Goal: Information Seeking & Learning: Learn about a topic

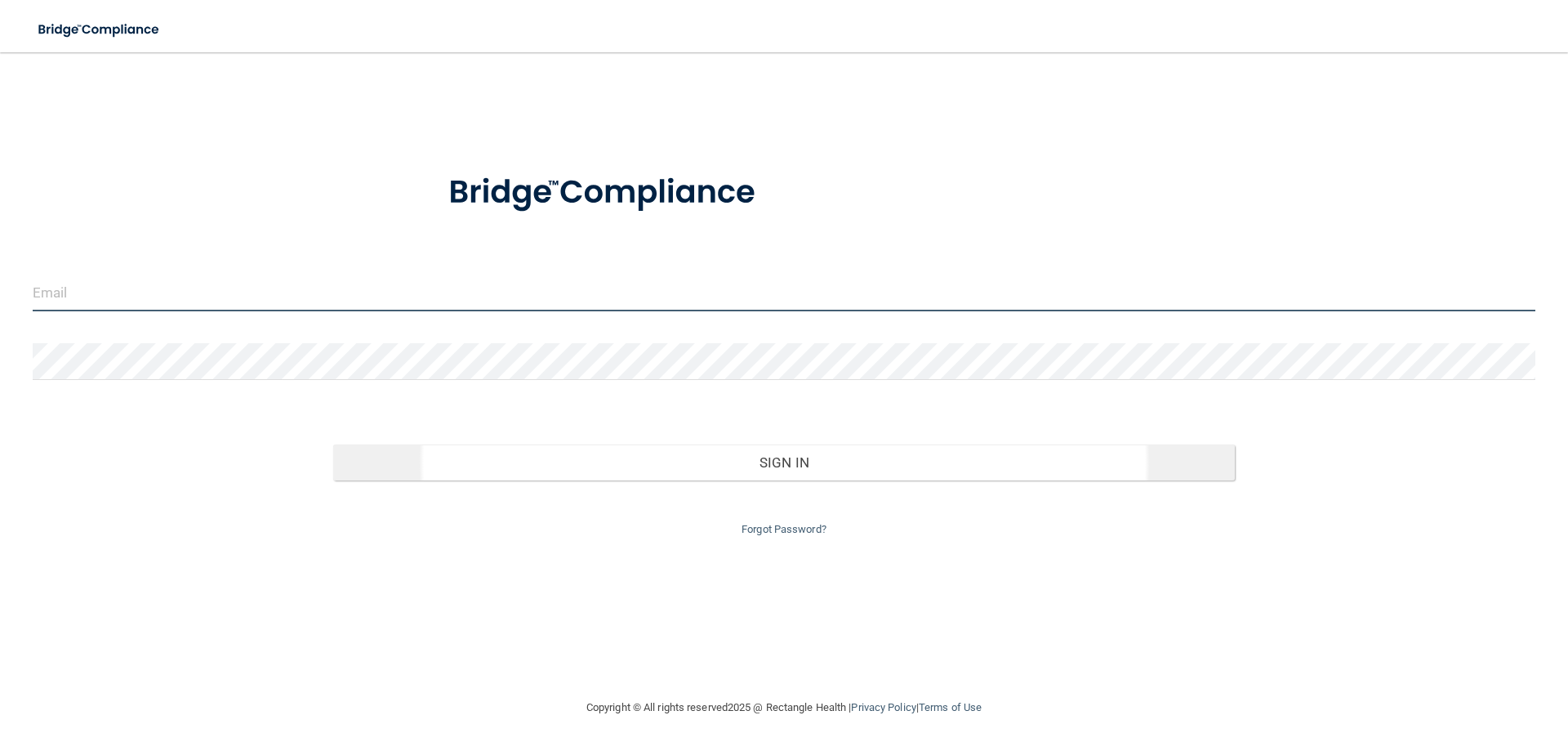
type input "[EMAIL_ADDRESS][DOMAIN_NAME]"
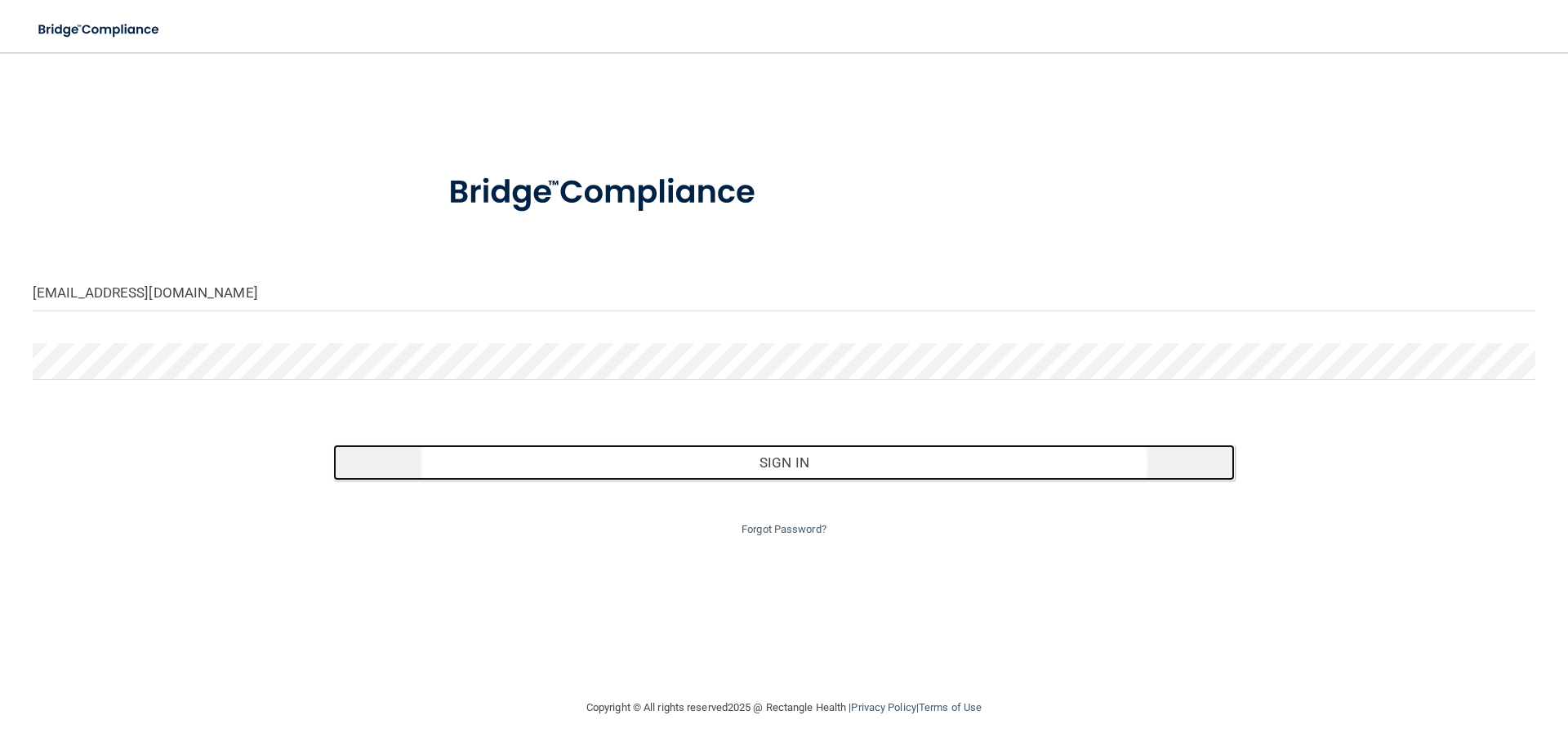
click at [772, 461] on button "Sign In" at bounding box center [784, 462] width 901 height 36
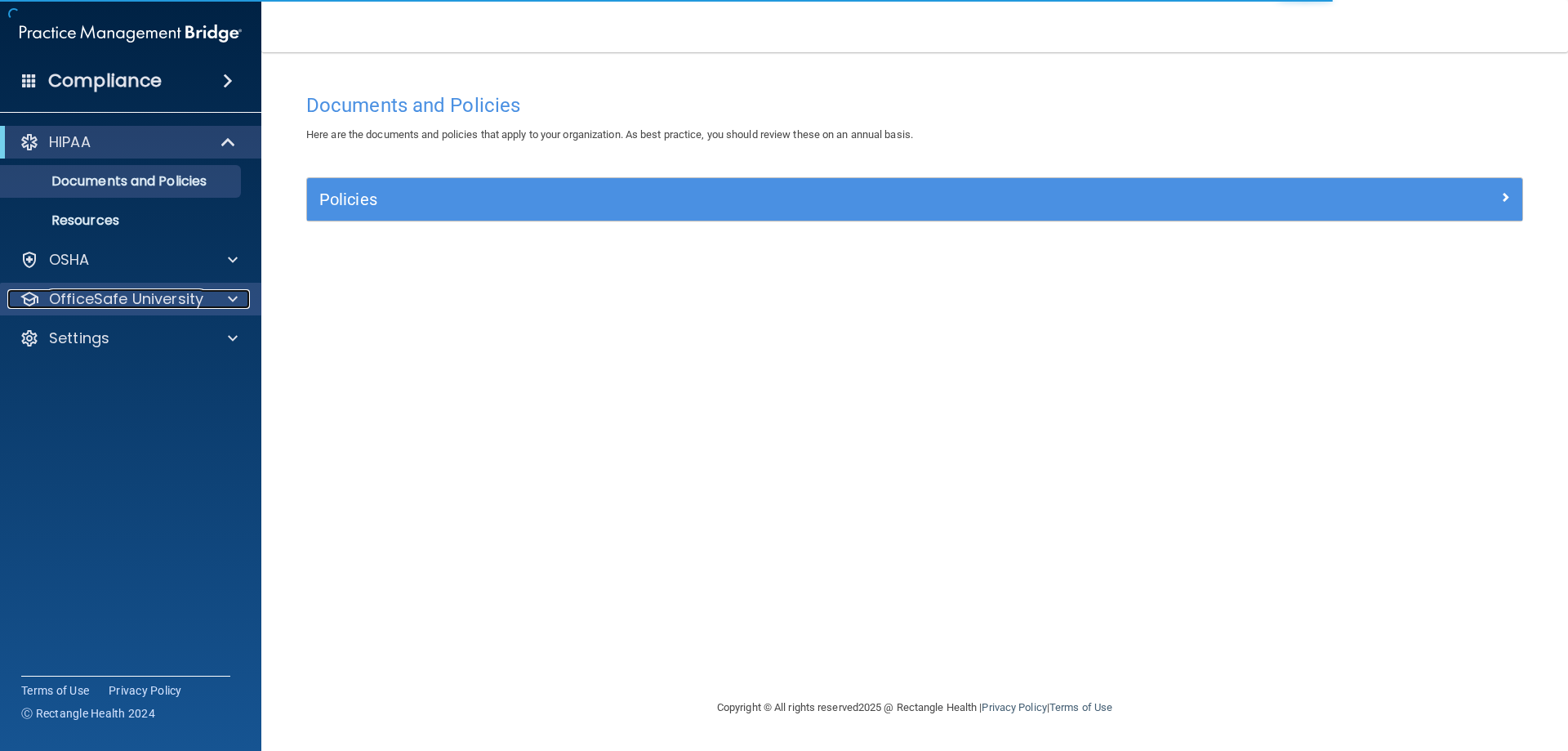
click at [124, 294] on p "OfficeSafe University" at bounding box center [126, 299] width 154 height 19
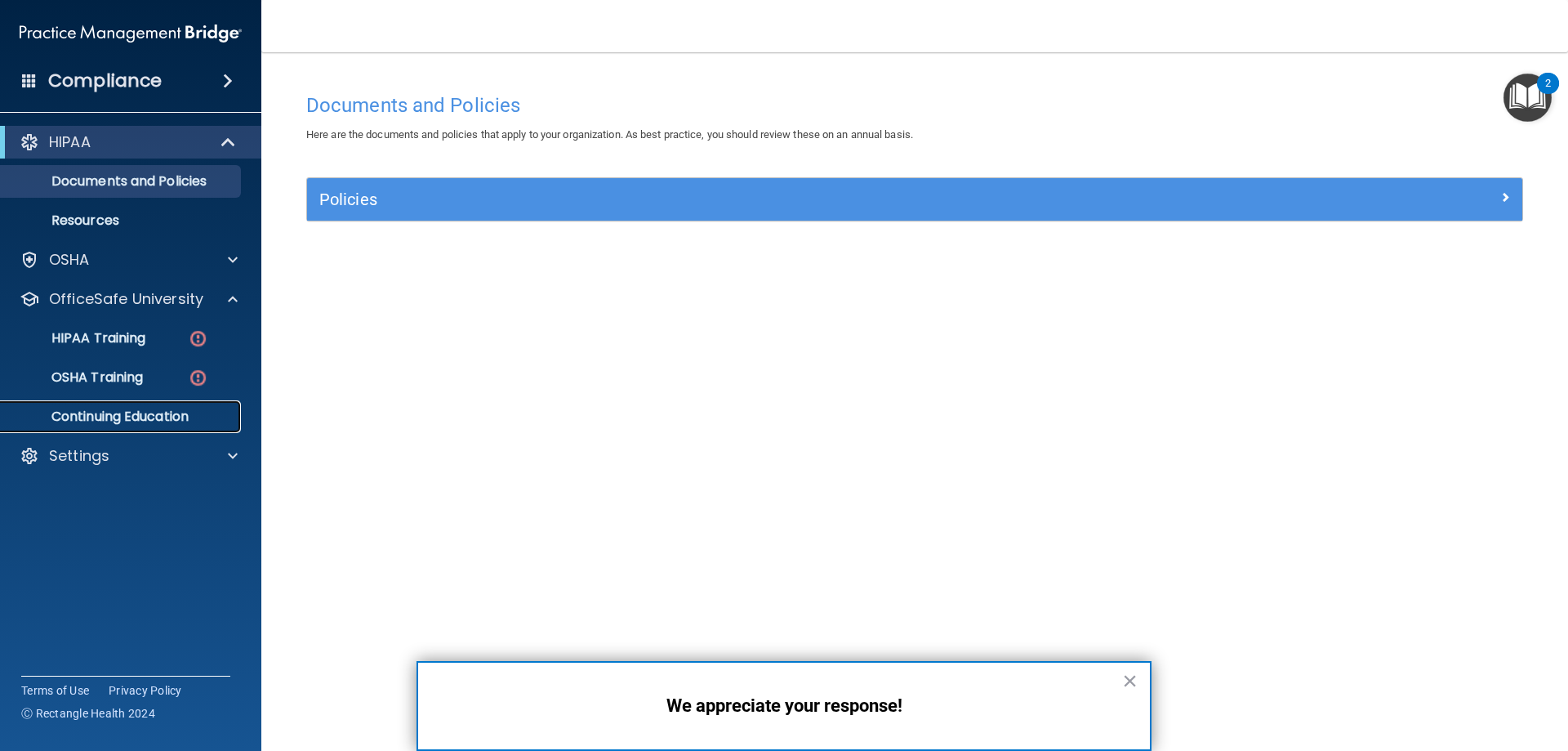
click at [93, 412] on p "Continuing Education" at bounding box center [121, 416] width 223 height 16
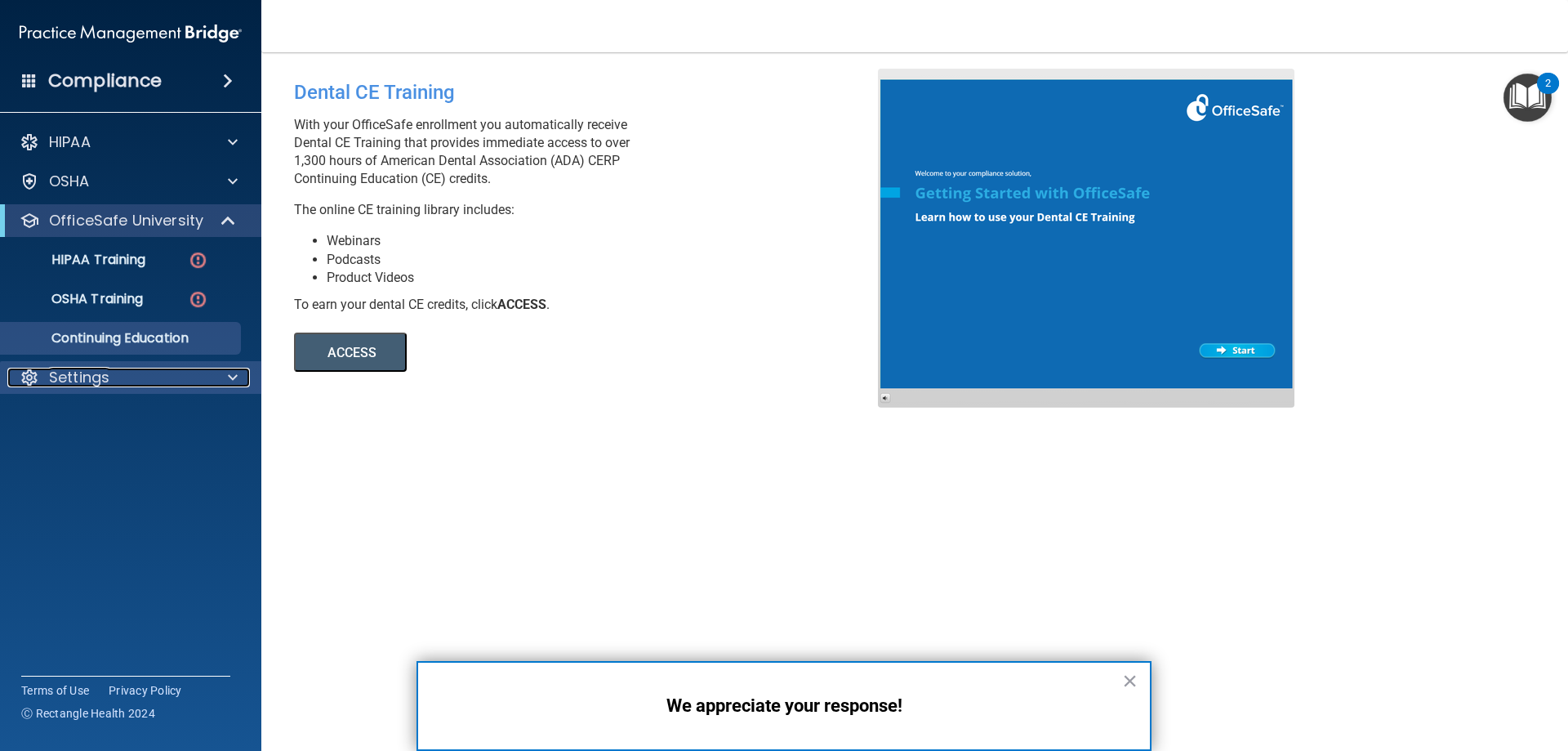
click at [229, 367] on span at bounding box center [232, 377] width 10 height 19
click at [167, 213] on p "OfficeSafe University" at bounding box center [126, 221] width 154 height 19
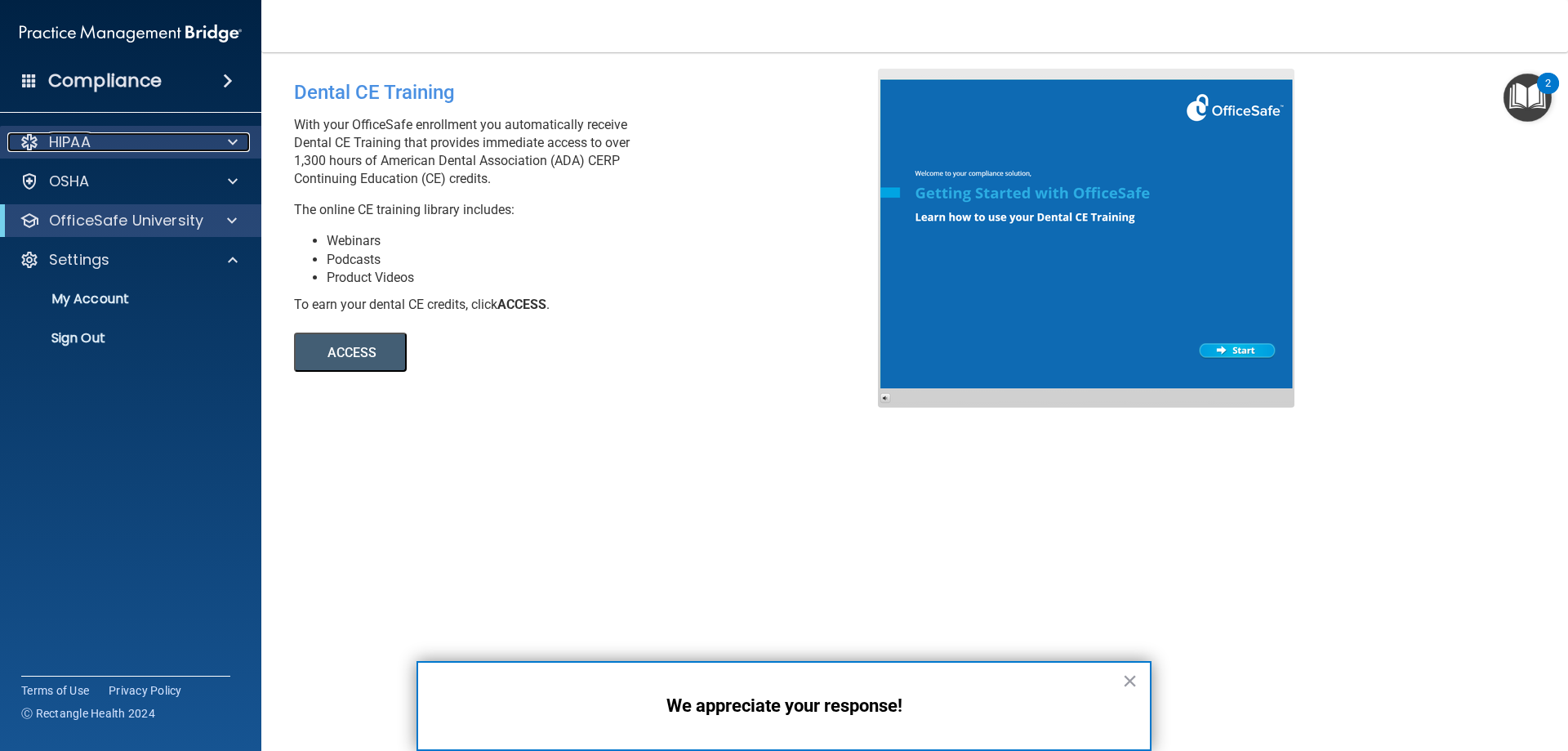
click at [139, 135] on div "HIPAA" at bounding box center [109, 142] width 202 height 19
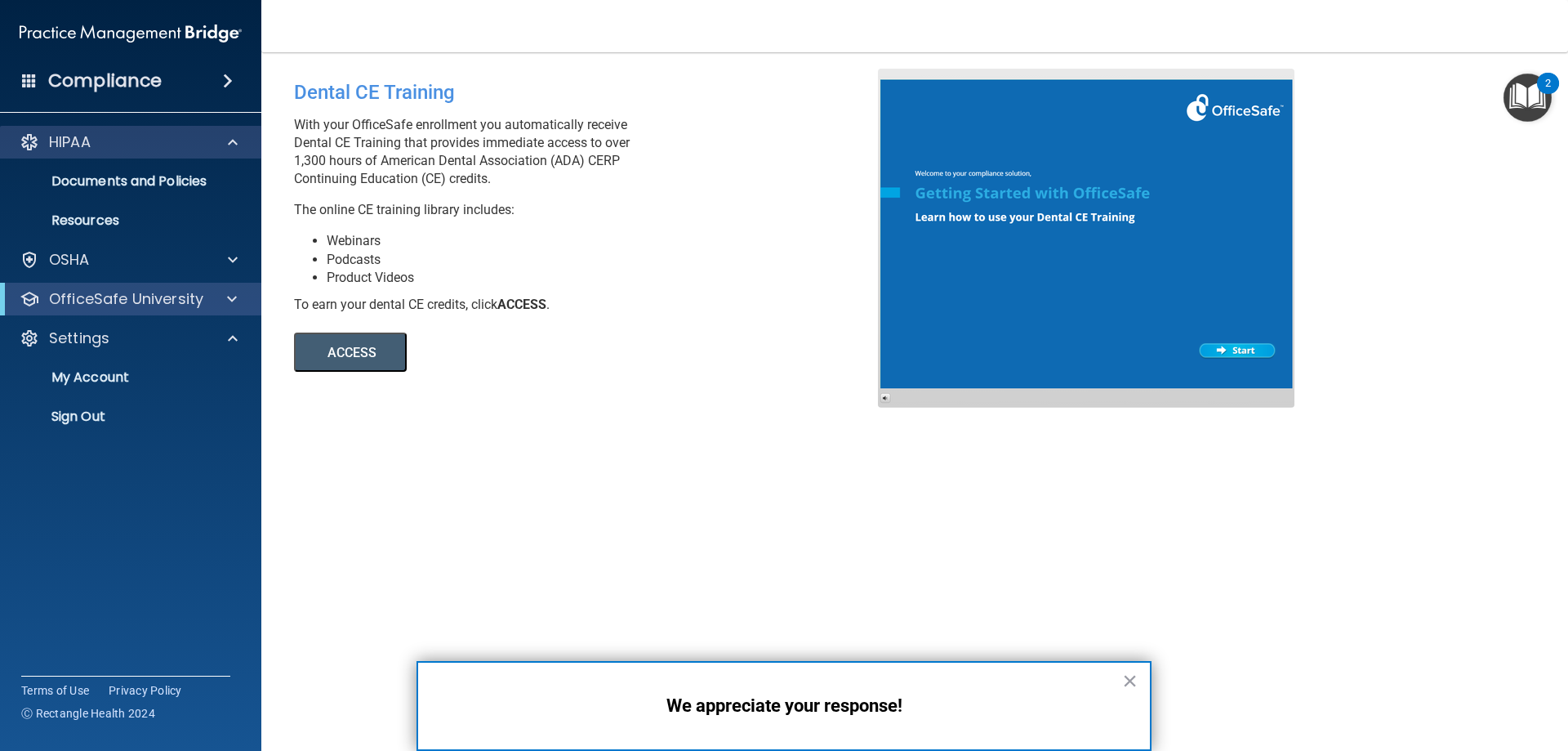
click at [96, 131] on div "HIPAA" at bounding box center [131, 142] width 262 height 33
click at [1232, 343] on div at bounding box center [1086, 238] width 416 height 339
click at [74, 136] on p "HIPAA" at bounding box center [69, 142] width 41 height 19
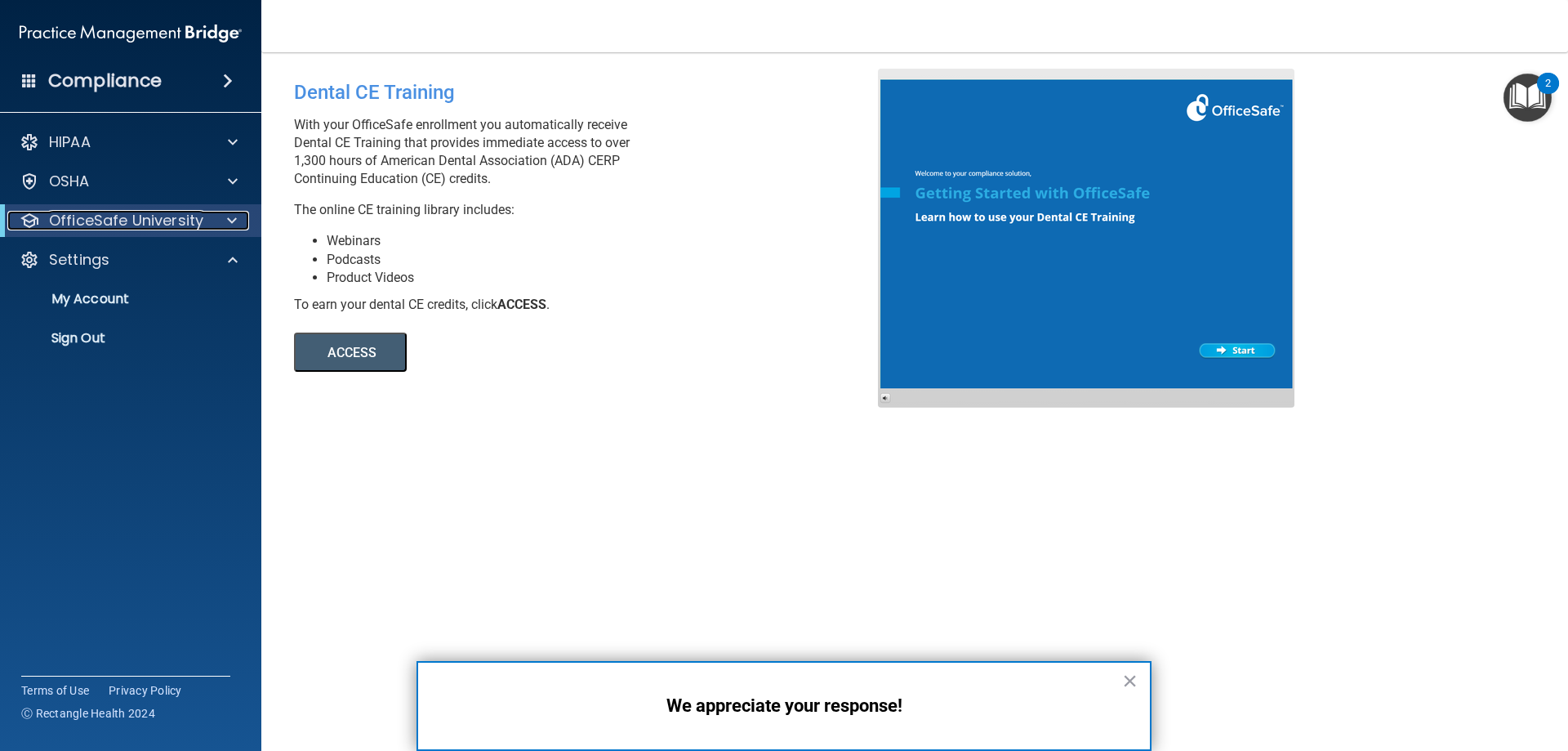
click at [89, 217] on p "OfficeSafe University" at bounding box center [126, 221] width 154 height 19
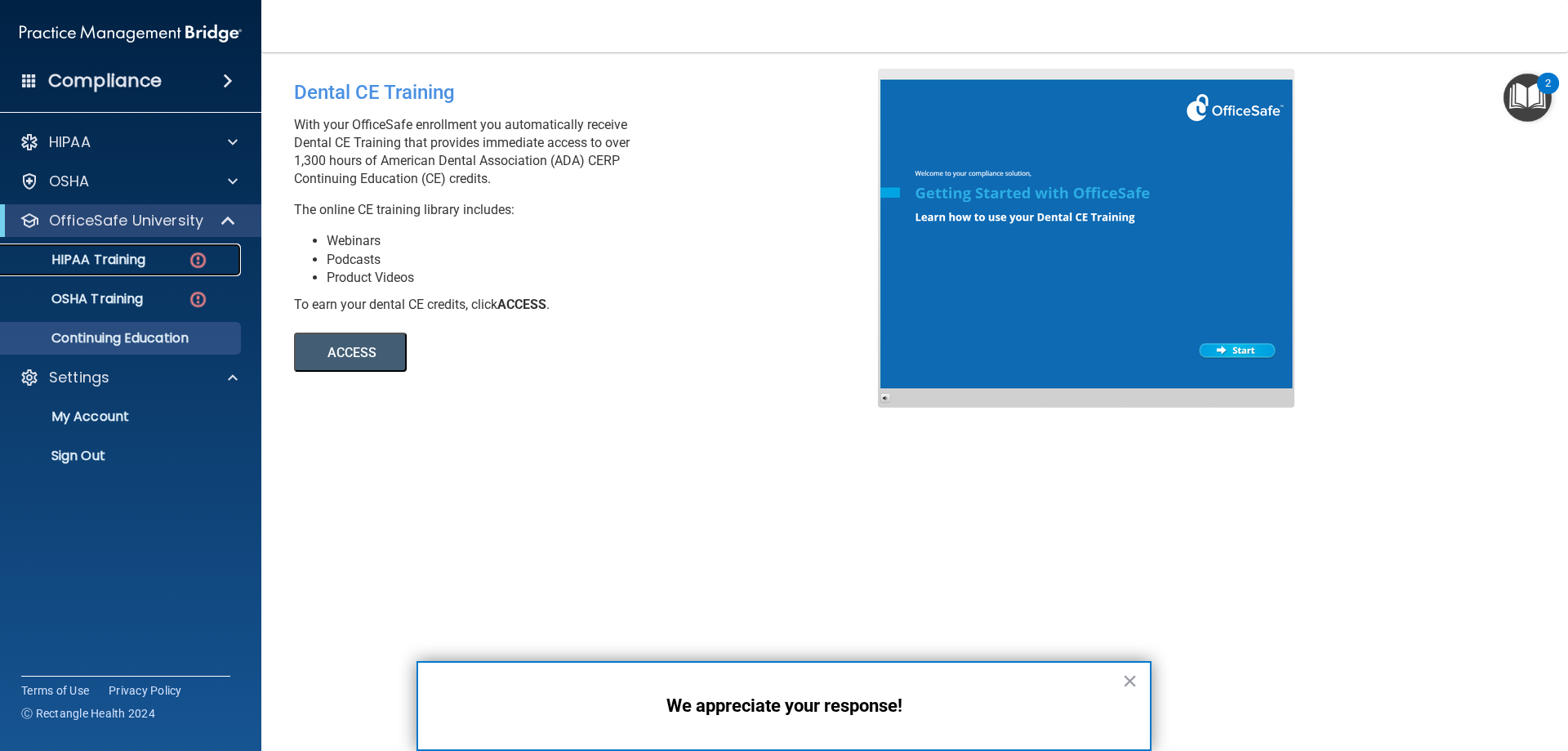
click at [114, 252] on p "HIPAA Training" at bounding box center [78, 259] width 135 height 16
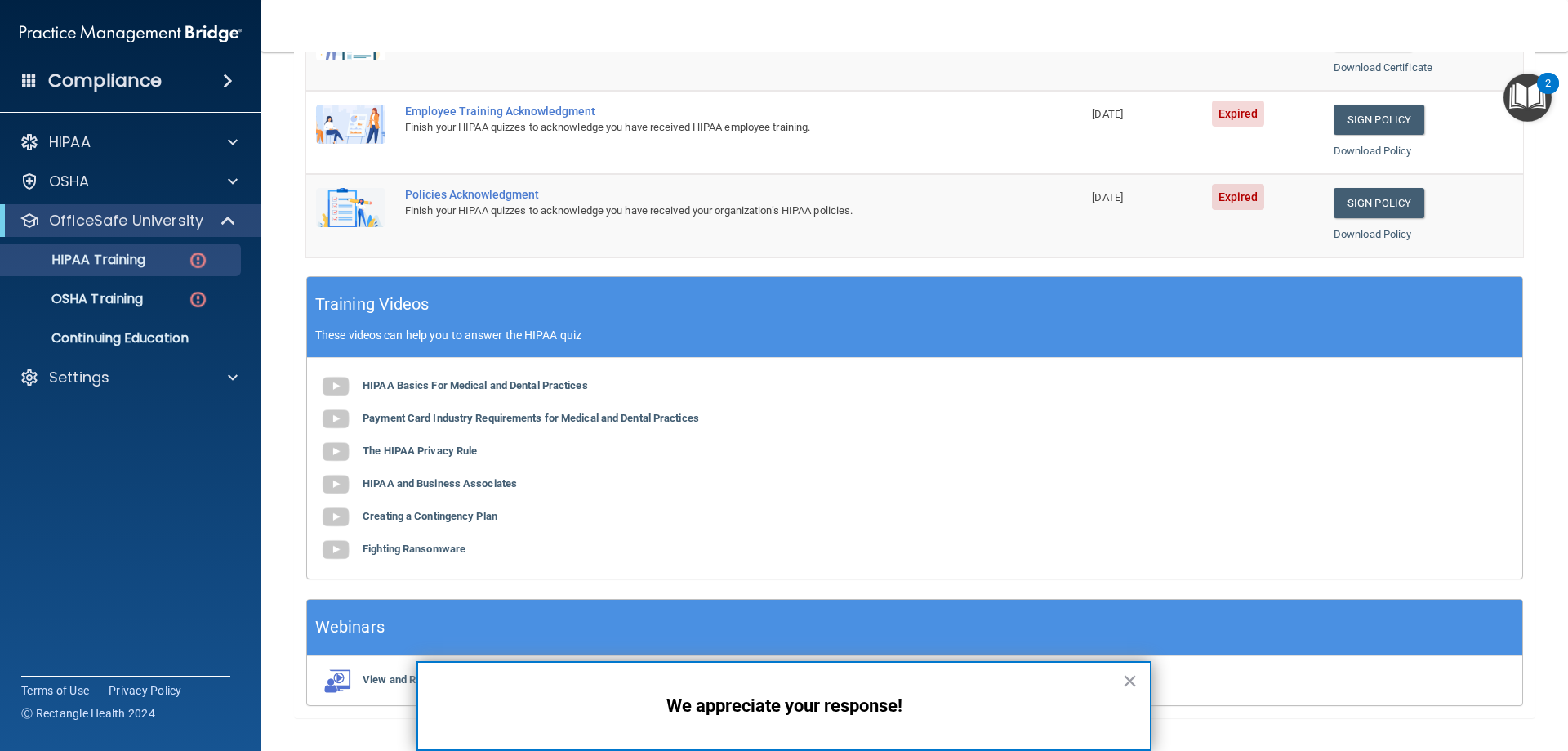
scroll to position [479, 0]
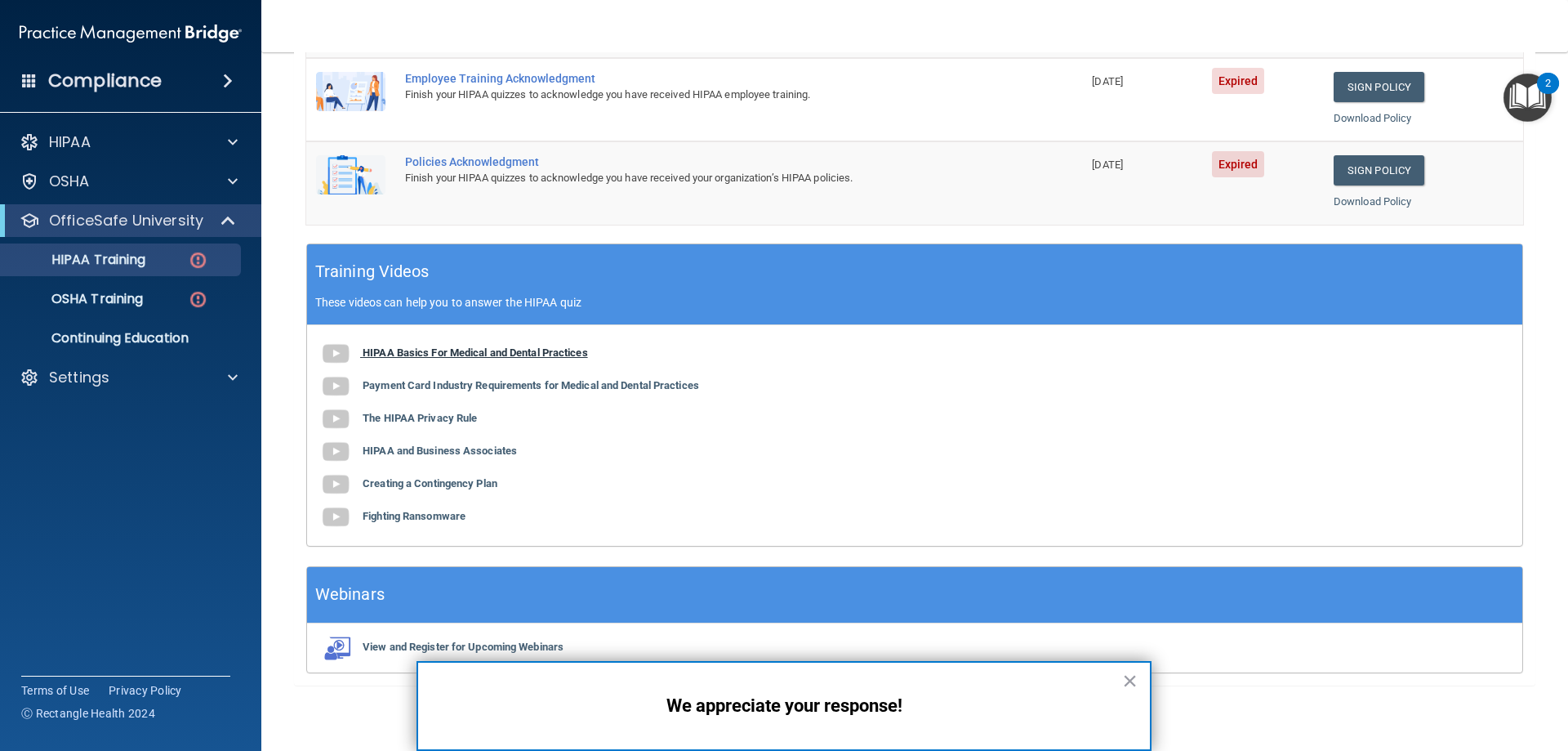
click at [409, 347] on b "HIPAA Basics For Medical and Dental Practices" at bounding box center [475, 352] width 226 height 13
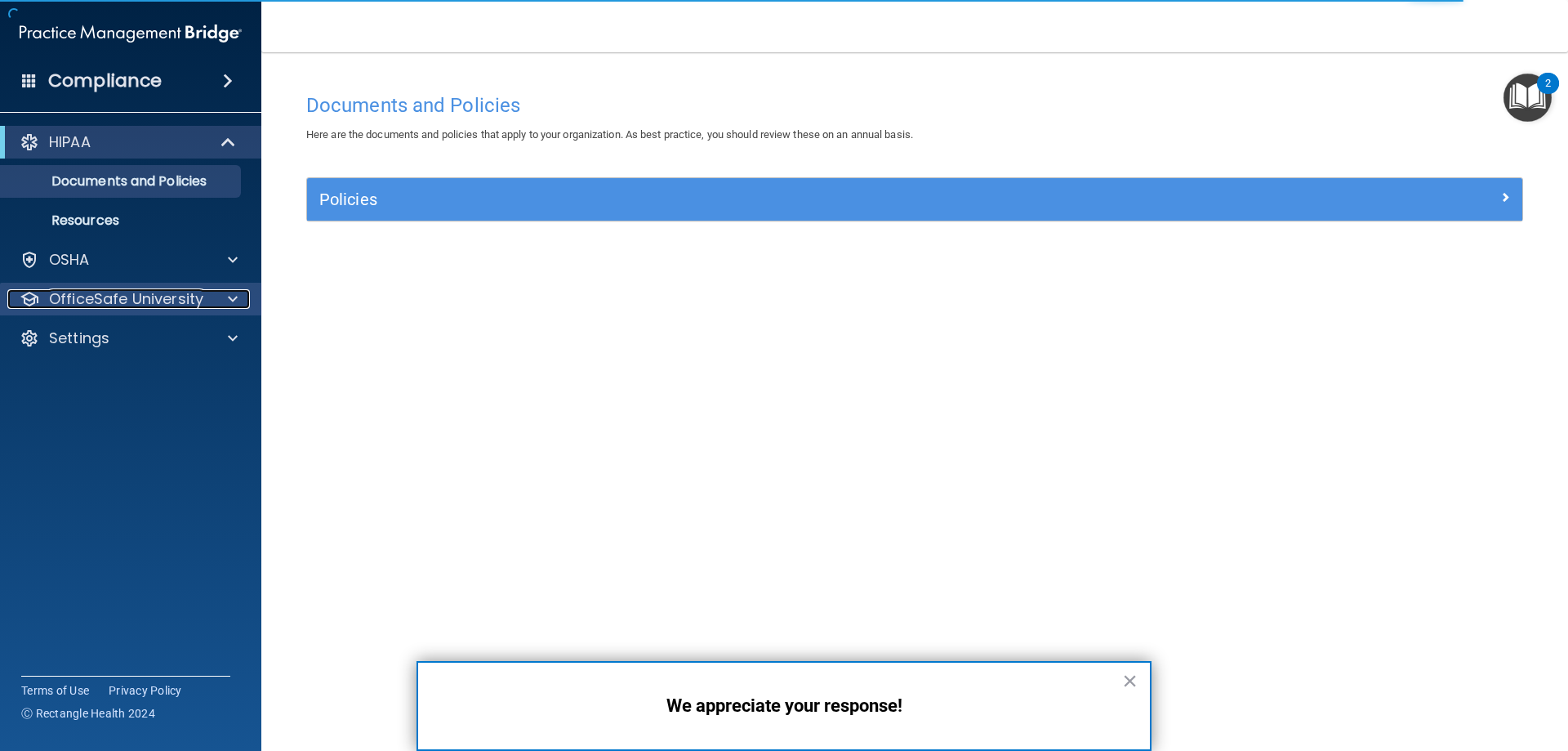
click at [105, 291] on p "OfficeSafe University" at bounding box center [126, 299] width 154 height 19
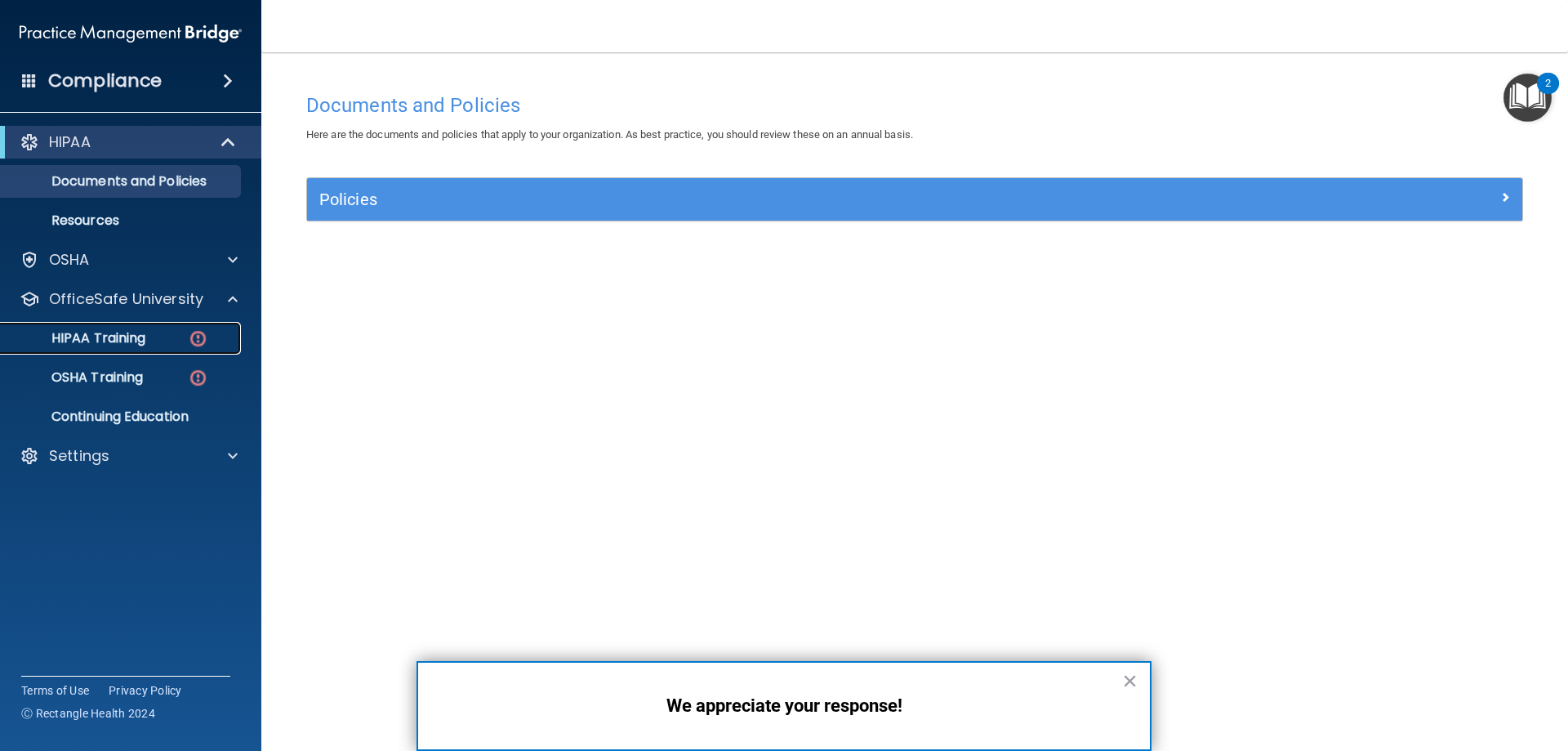
click at [99, 333] on p "HIPAA Training" at bounding box center [78, 337] width 135 height 16
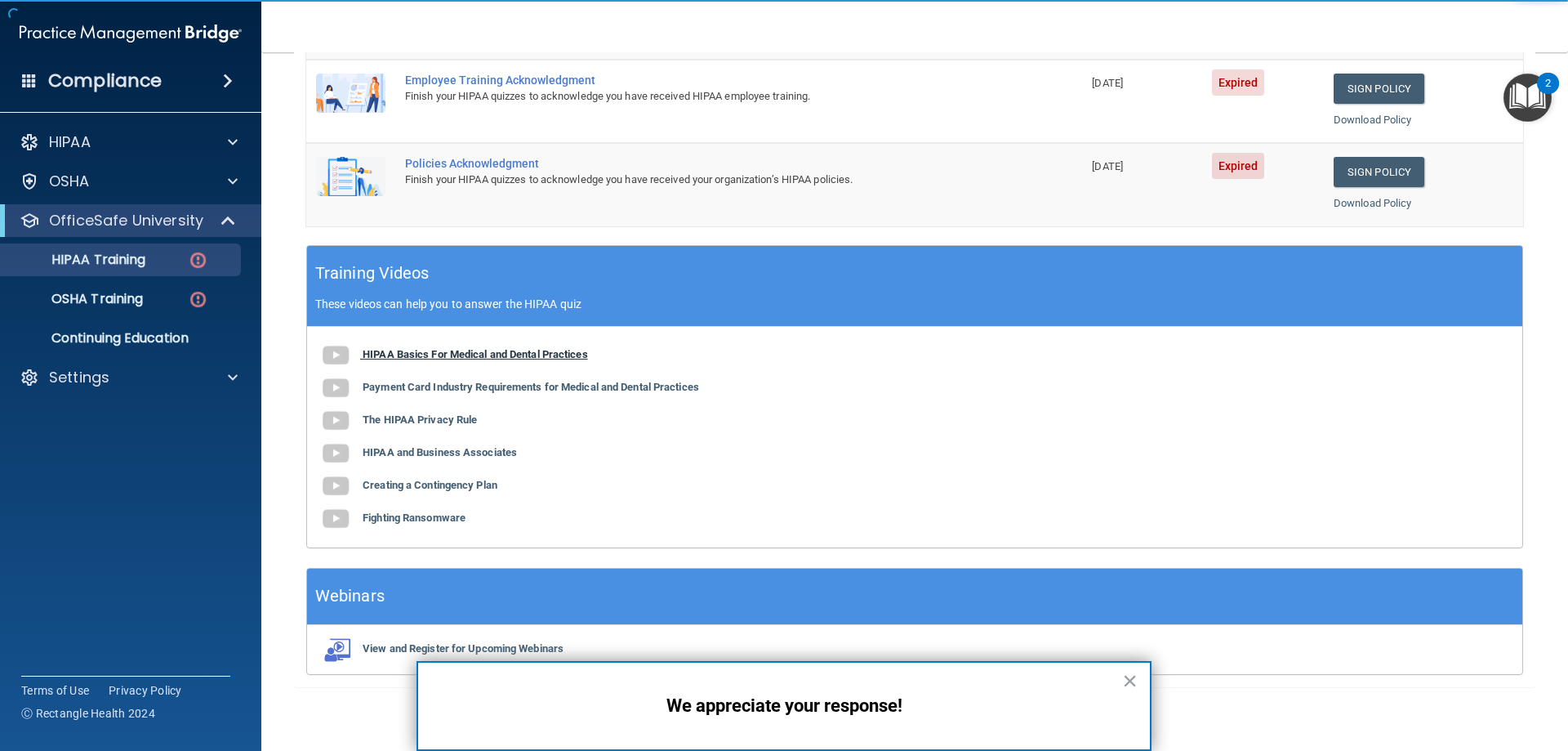
scroll to position [479, 0]
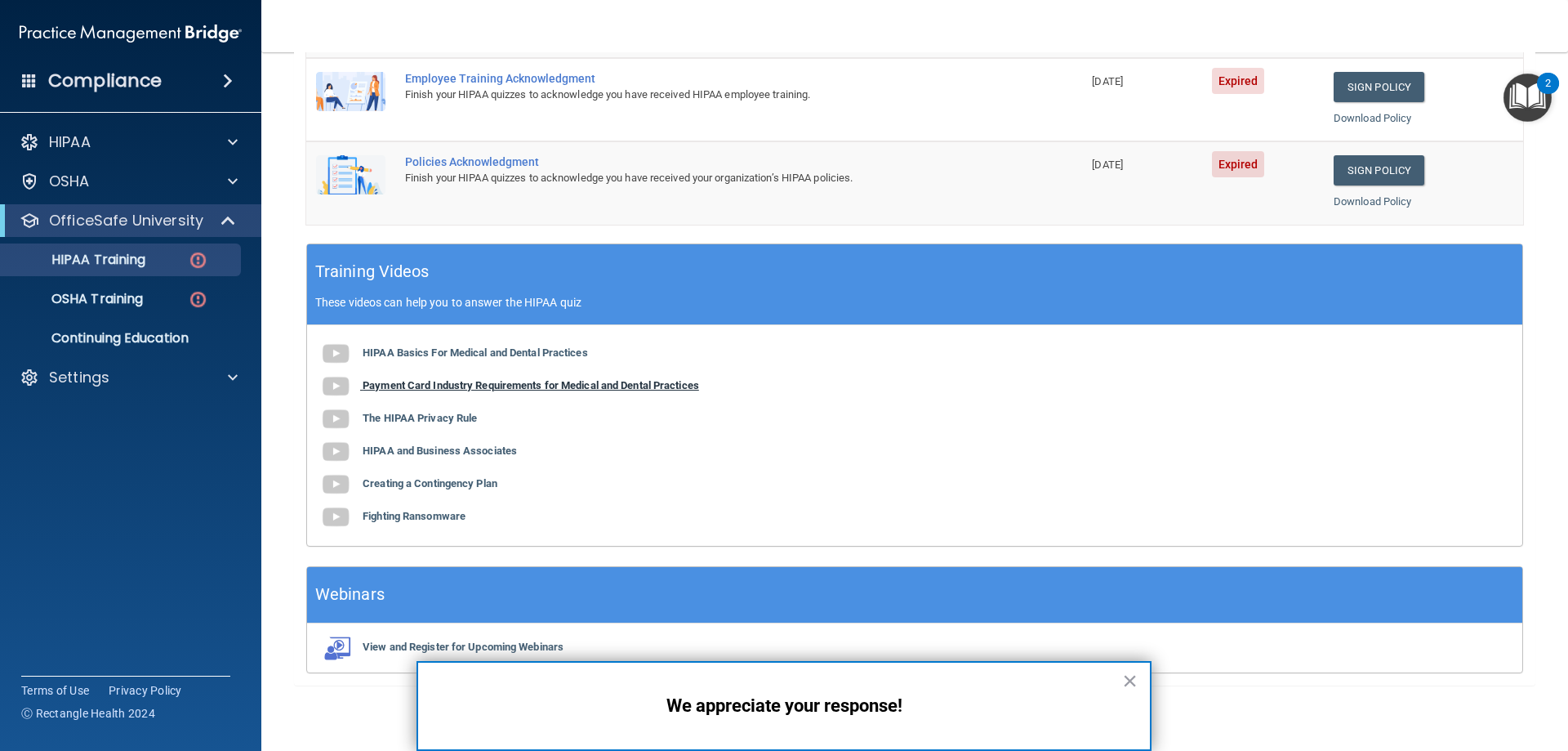
click at [432, 384] on b "Payment Card Industry Requirements for Medical and Dental Practices" at bounding box center [530, 385] width 336 height 13
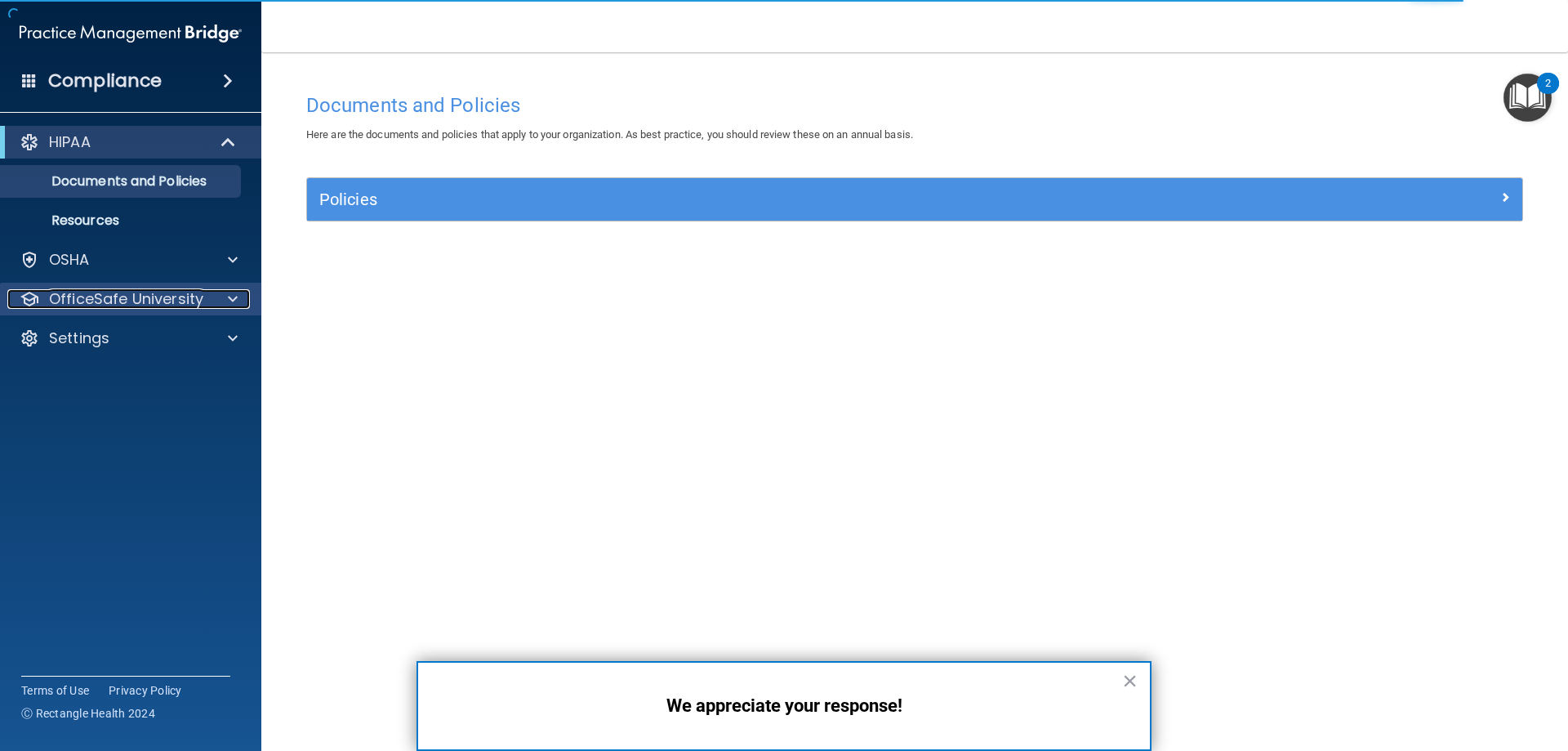
click at [148, 292] on p "OfficeSafe University" at bounding box center [126, 299] width 154 height 19
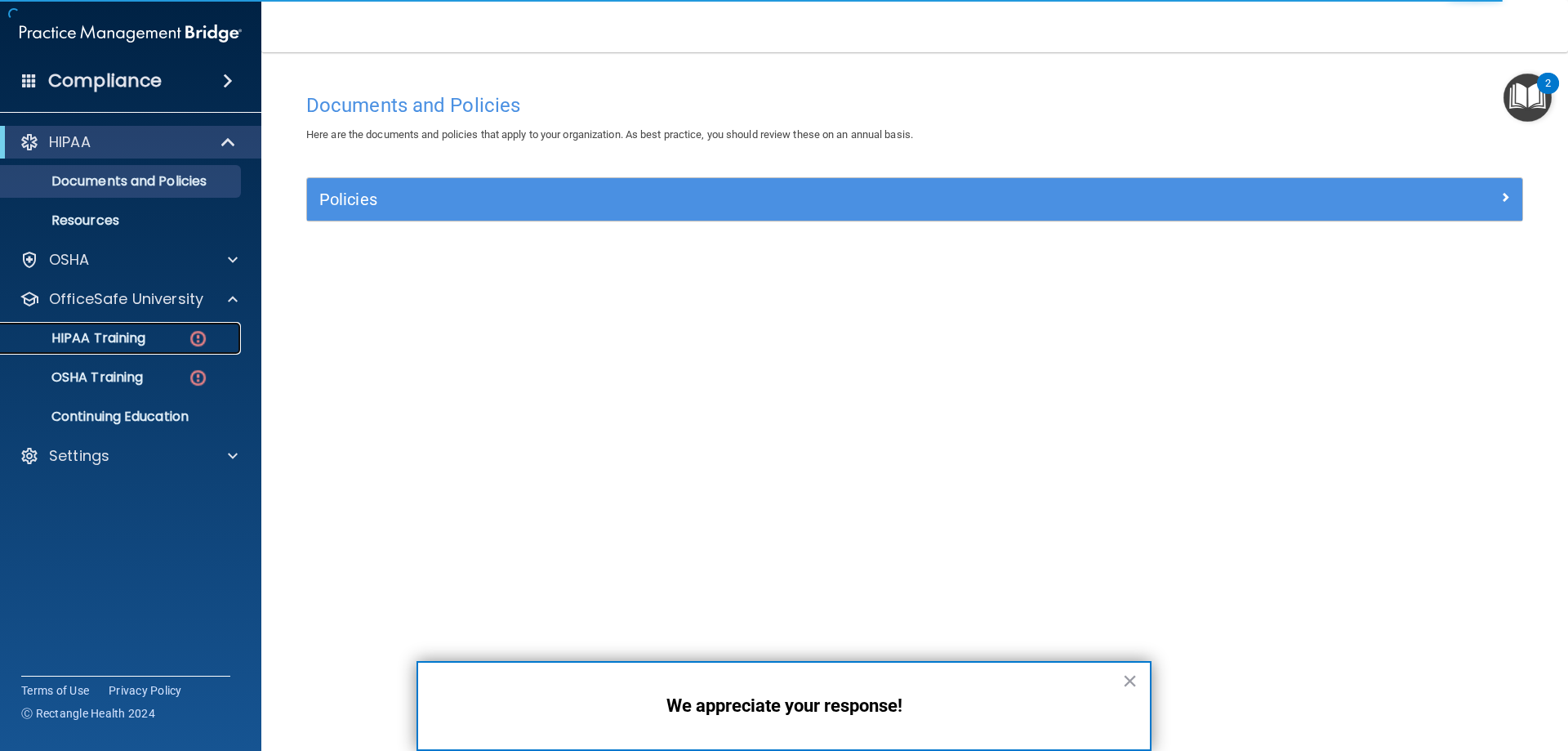
click at [98, 330] on p "HIPAA Training" at bounding box center [78, 337] width 135 height 16
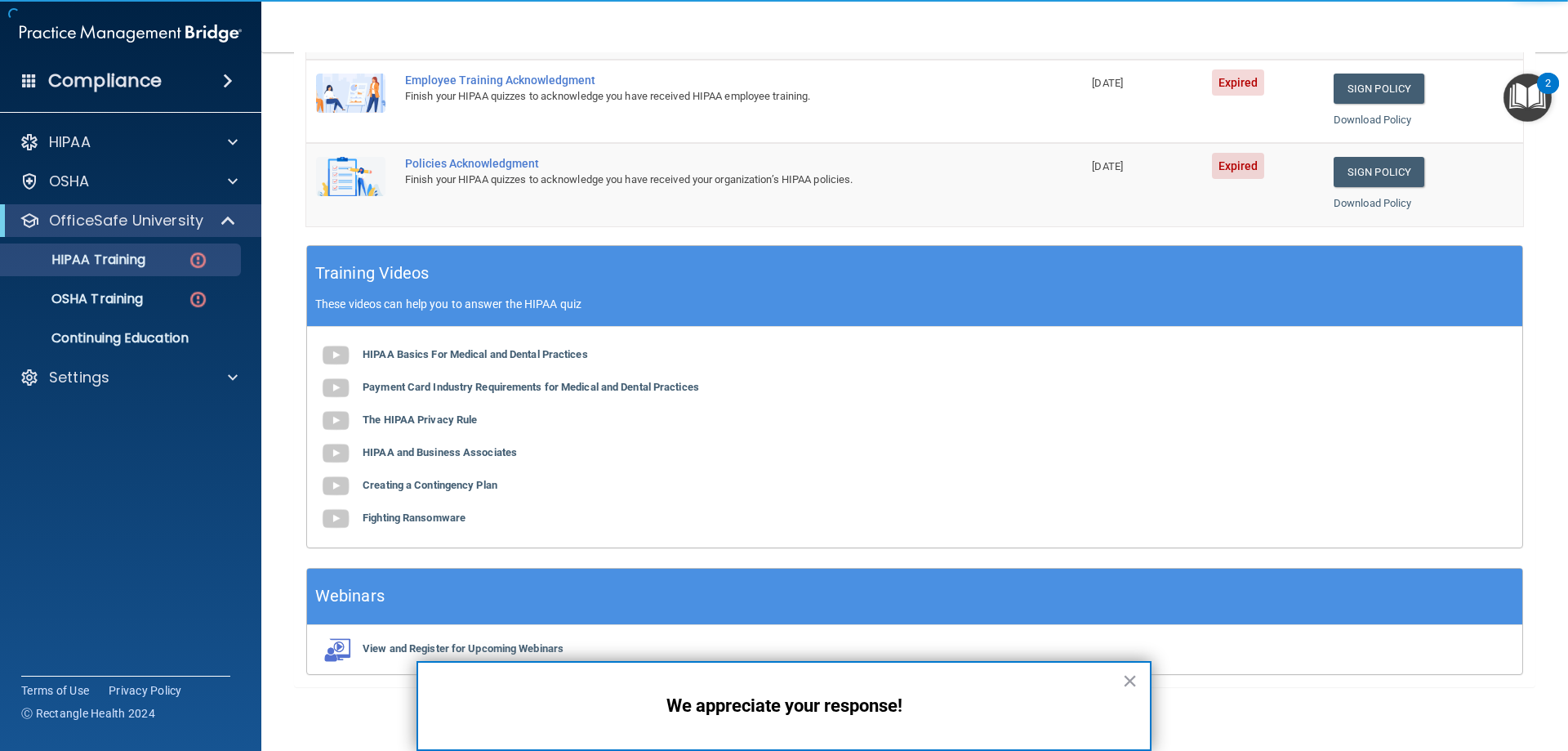
scroll to position [479, 0]
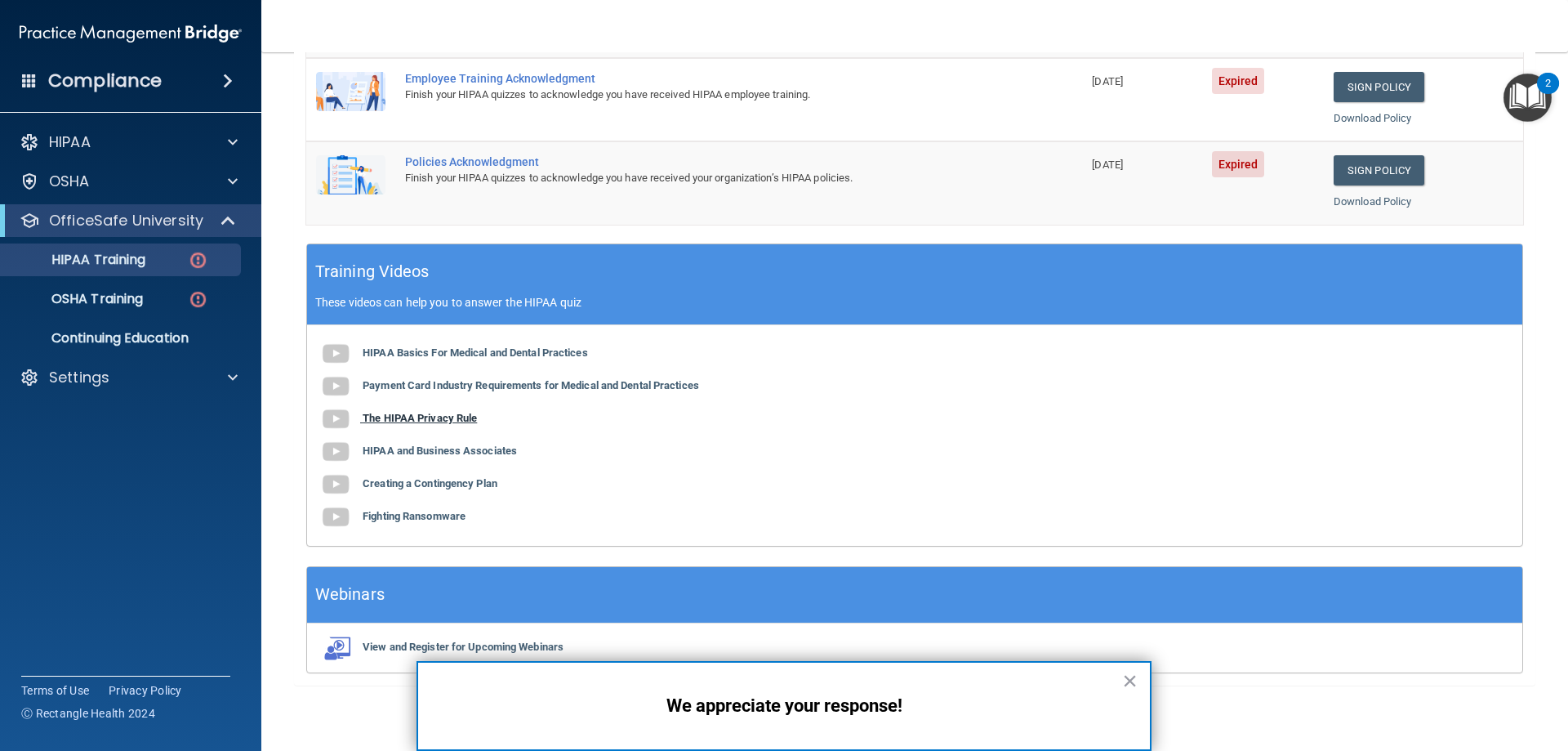
click at [452, 415] on b "The HIPAA Privacy Rule" at bounding box center [419, 417] width 115 height 13
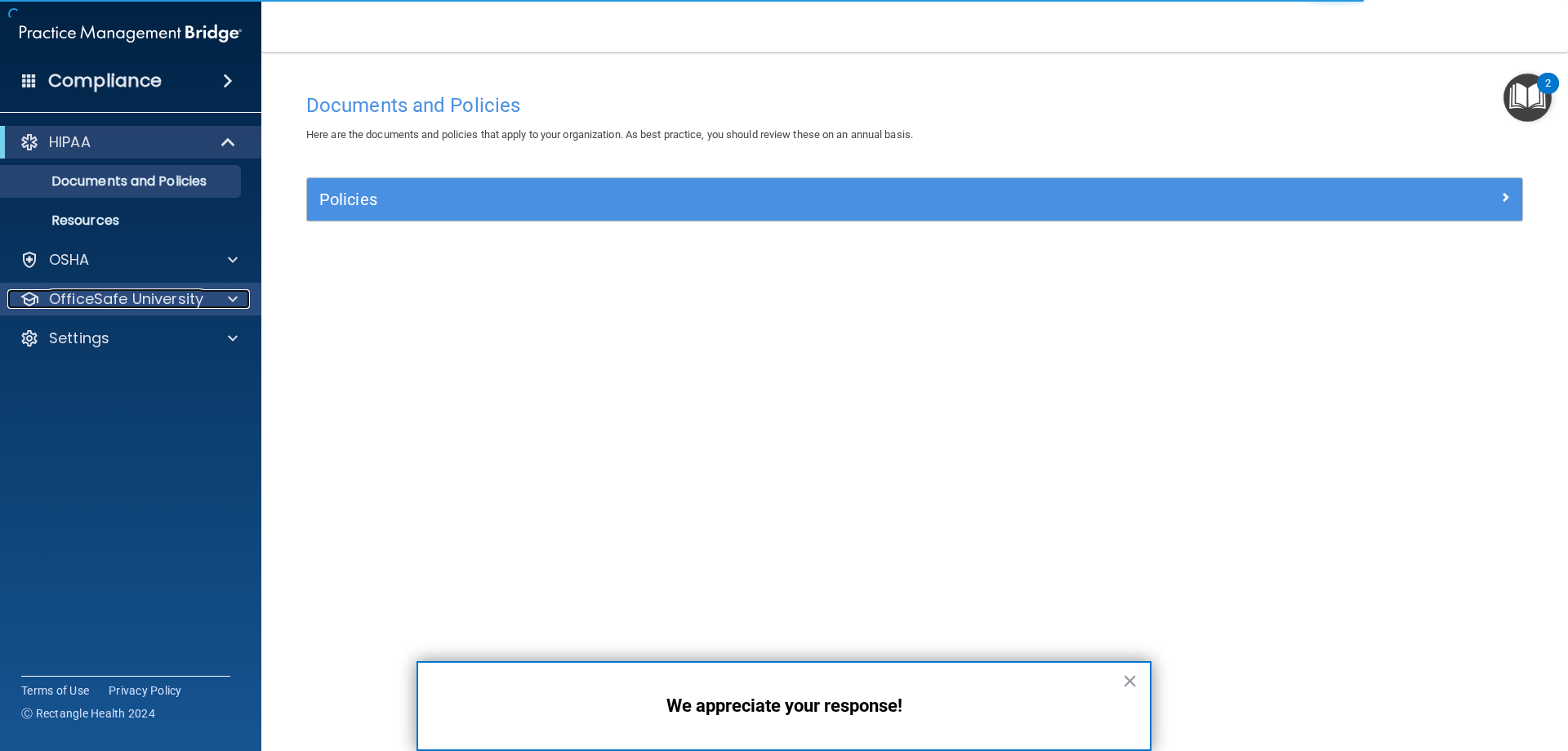
click at [130, 293] on p "OfficeSafe University" at bounding box center [126, 299] width 154 height 19
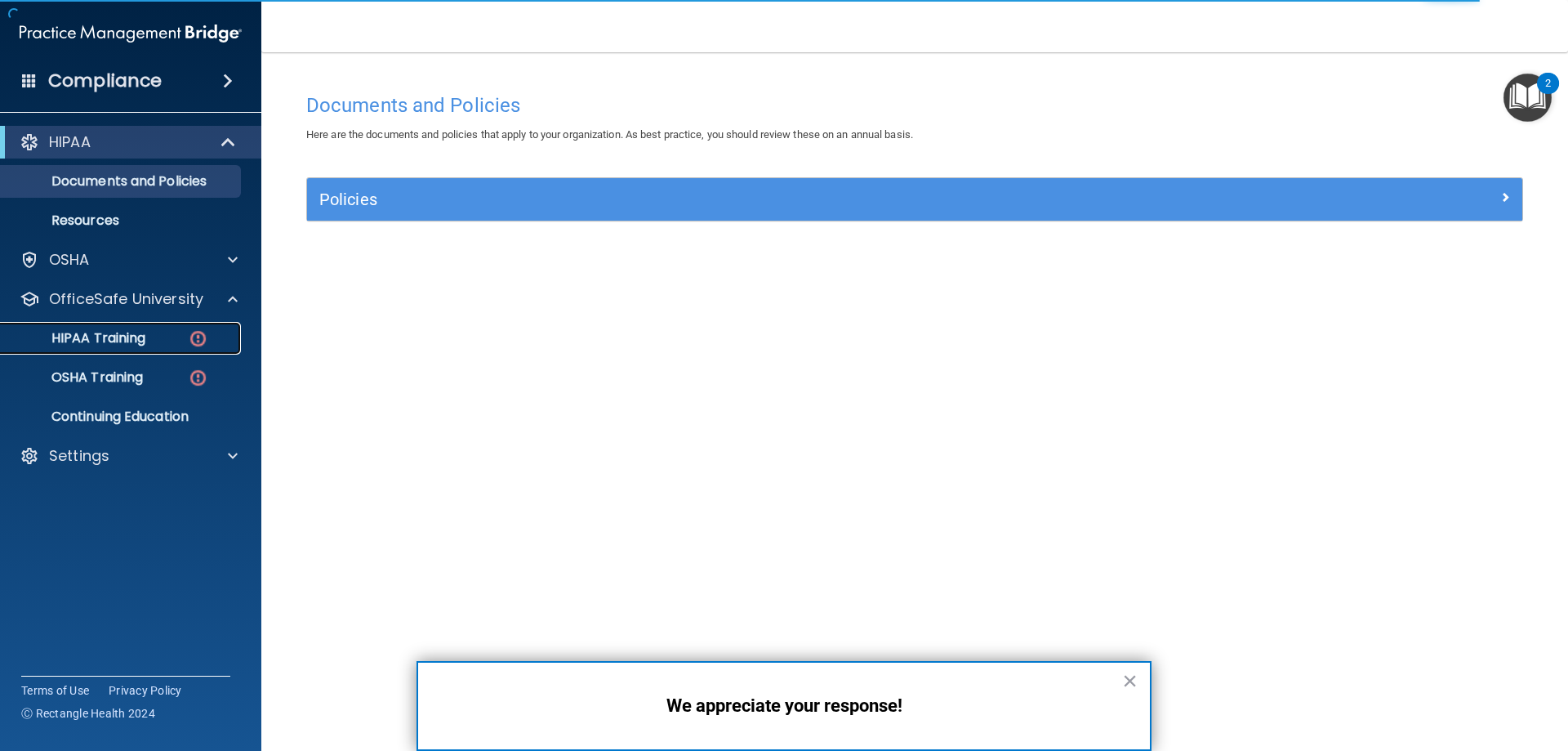
click at [120, 337] on p "HIPAA Training" at bounding box center [78, 337] width 135 height 16
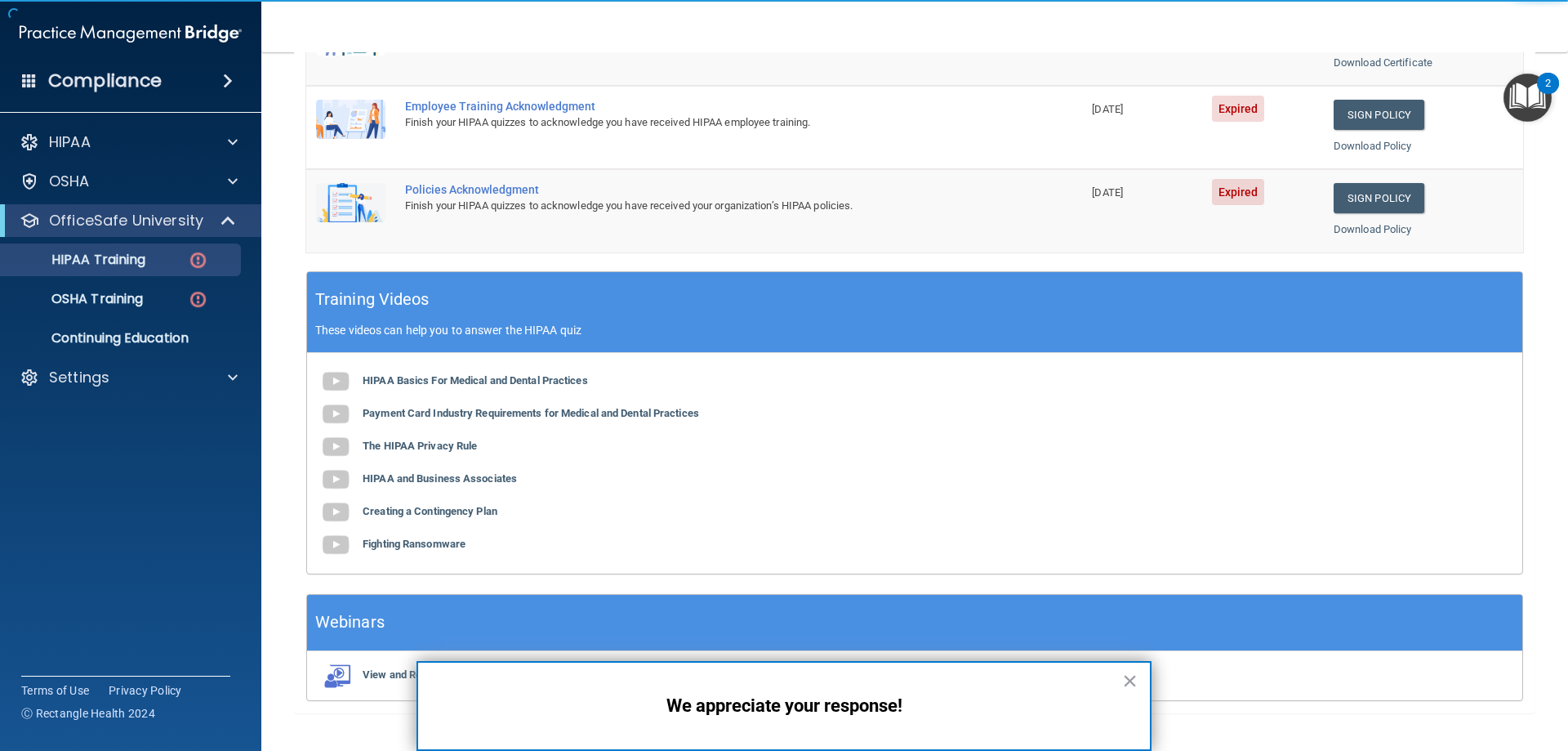
scroll to position [479, 0]
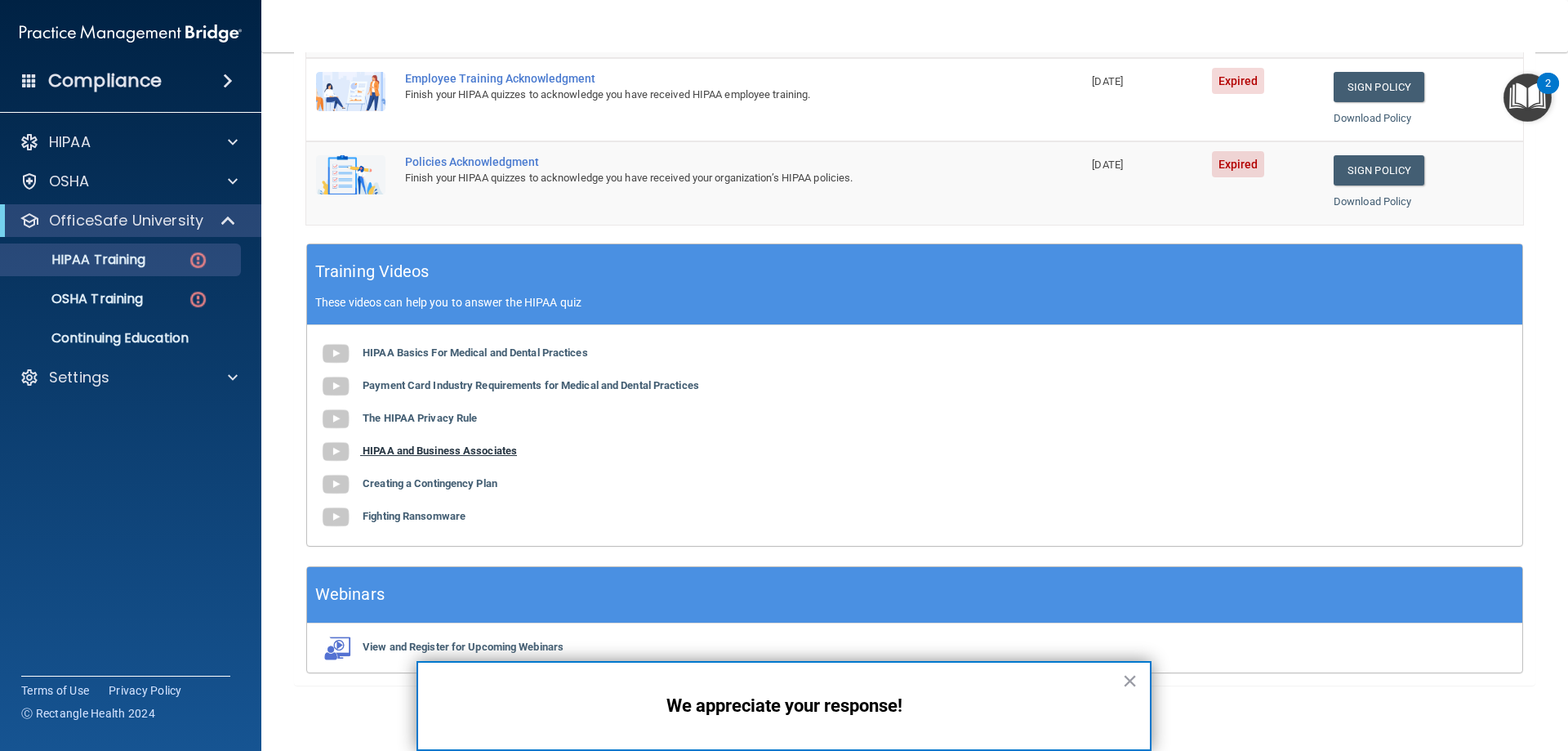
click at [446, 452] on b "HIPAA and Business Associates" at bounding box center [439, 450] width 154 height 13
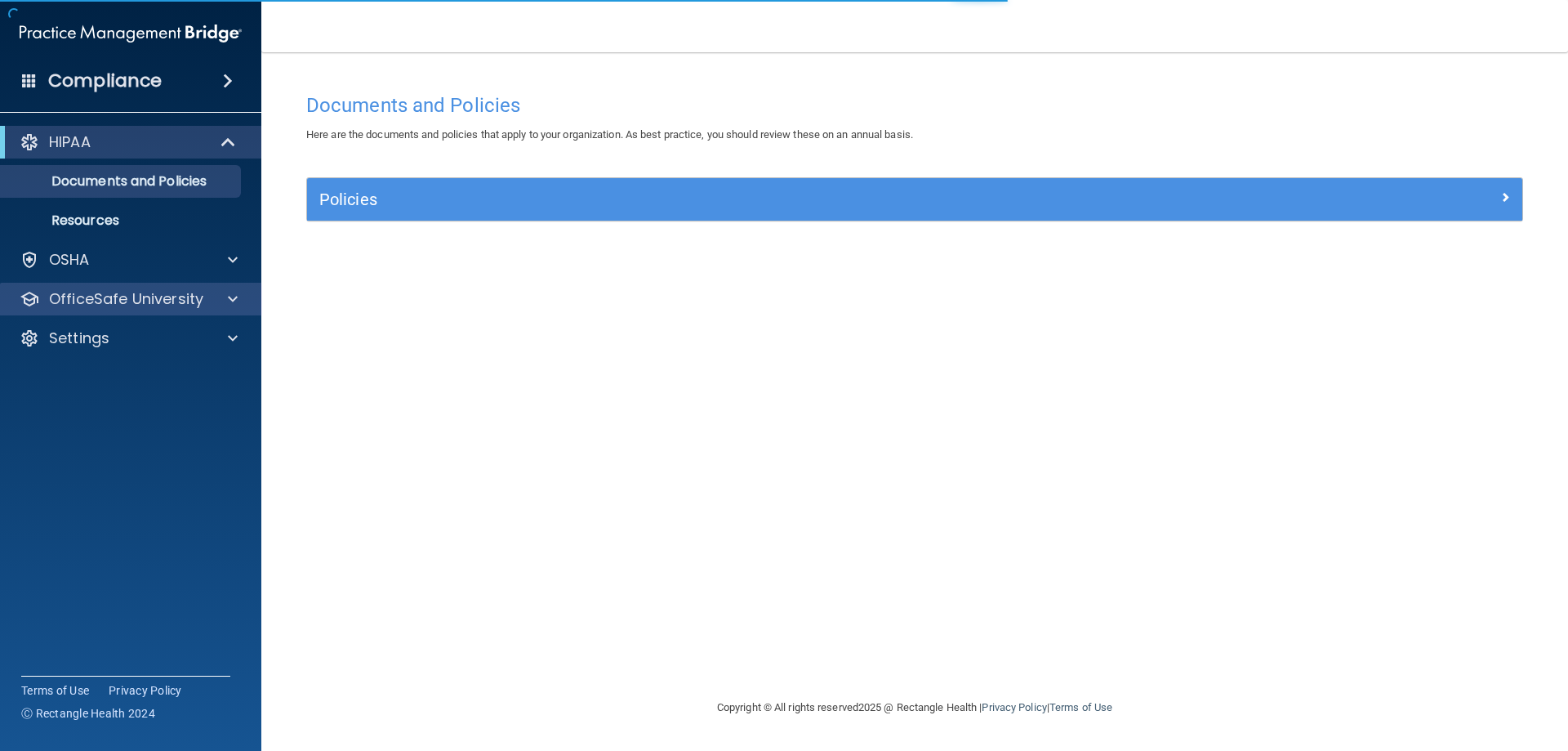
click at [170, 284] on div "OfficeSafe University" at bounding box center [131, 299] width 262 height 33
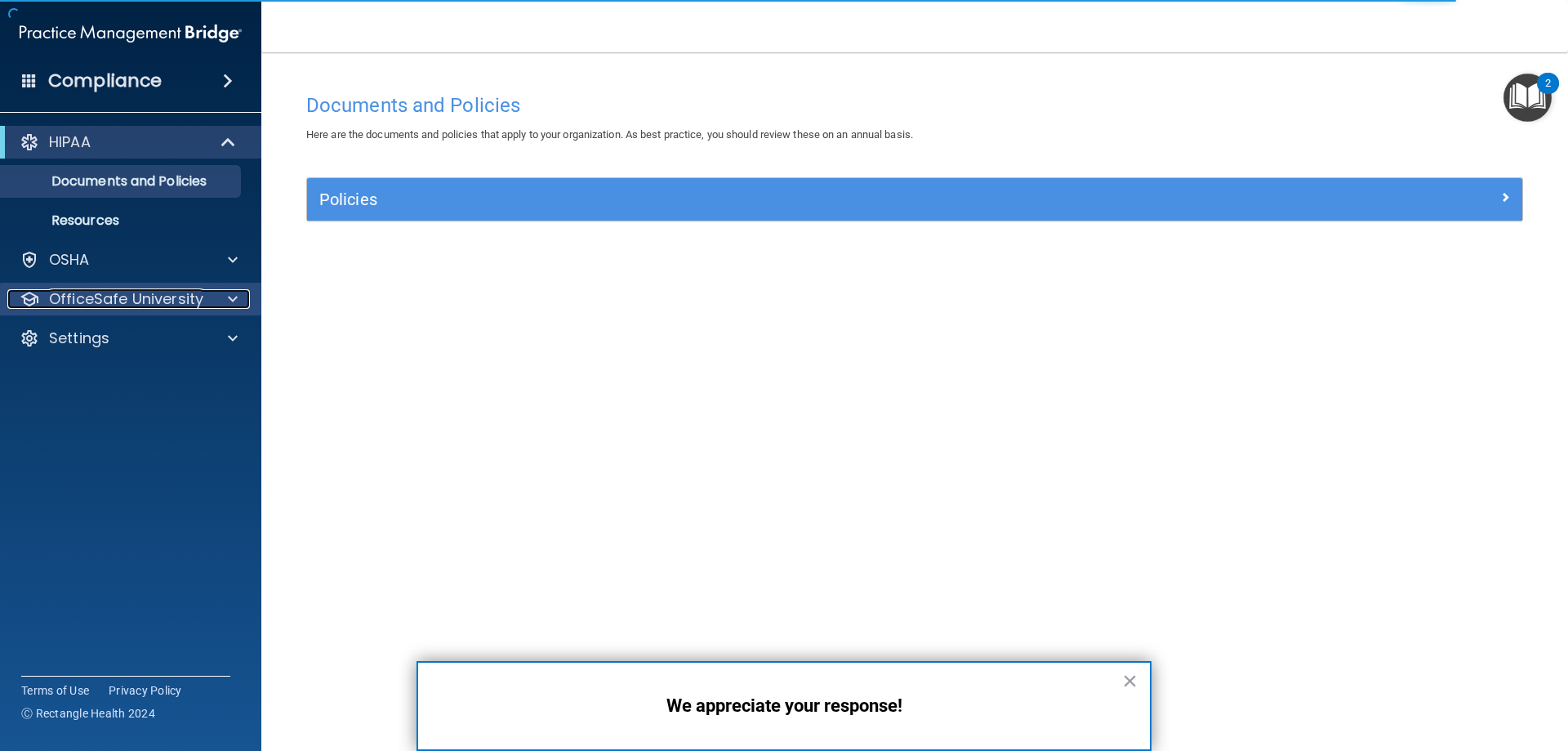
click at [176, 297] on p "OfficeSafe University" at bounding box center [126, 299] width 154 height 19
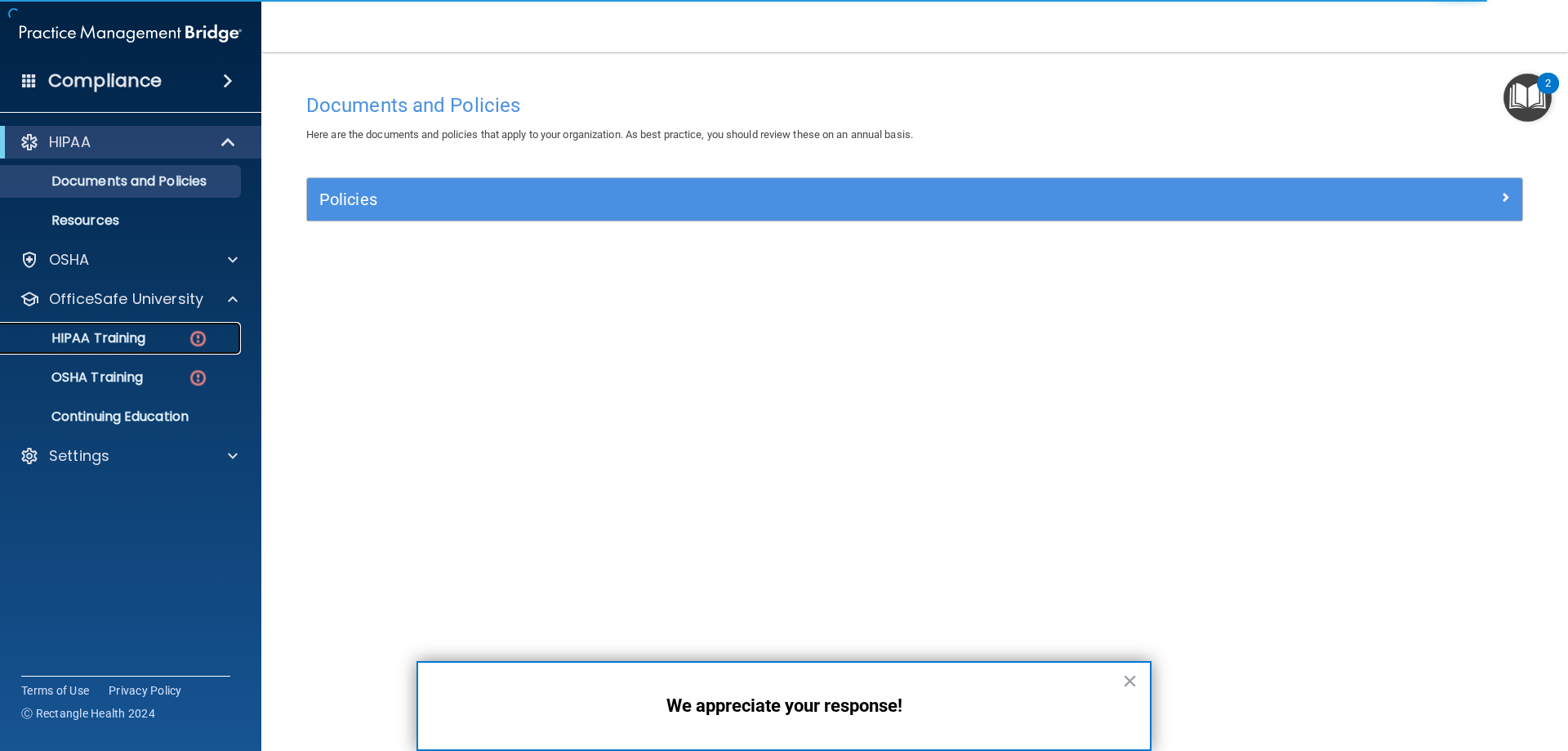
click at [158, 330] on div "HIPAA Training" at bounding box center [121, 337] width 223 height 16
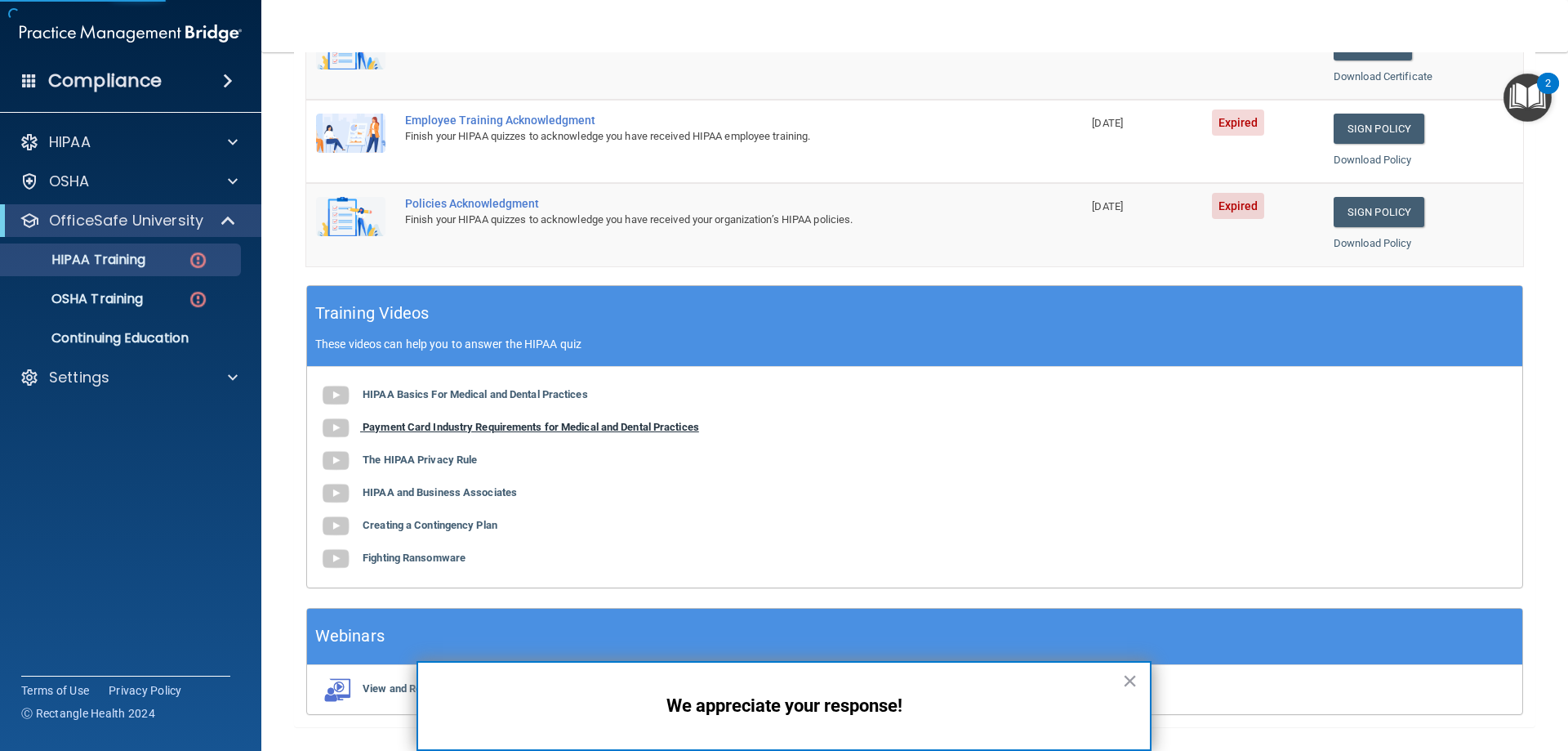
scroll to position [479, 0]
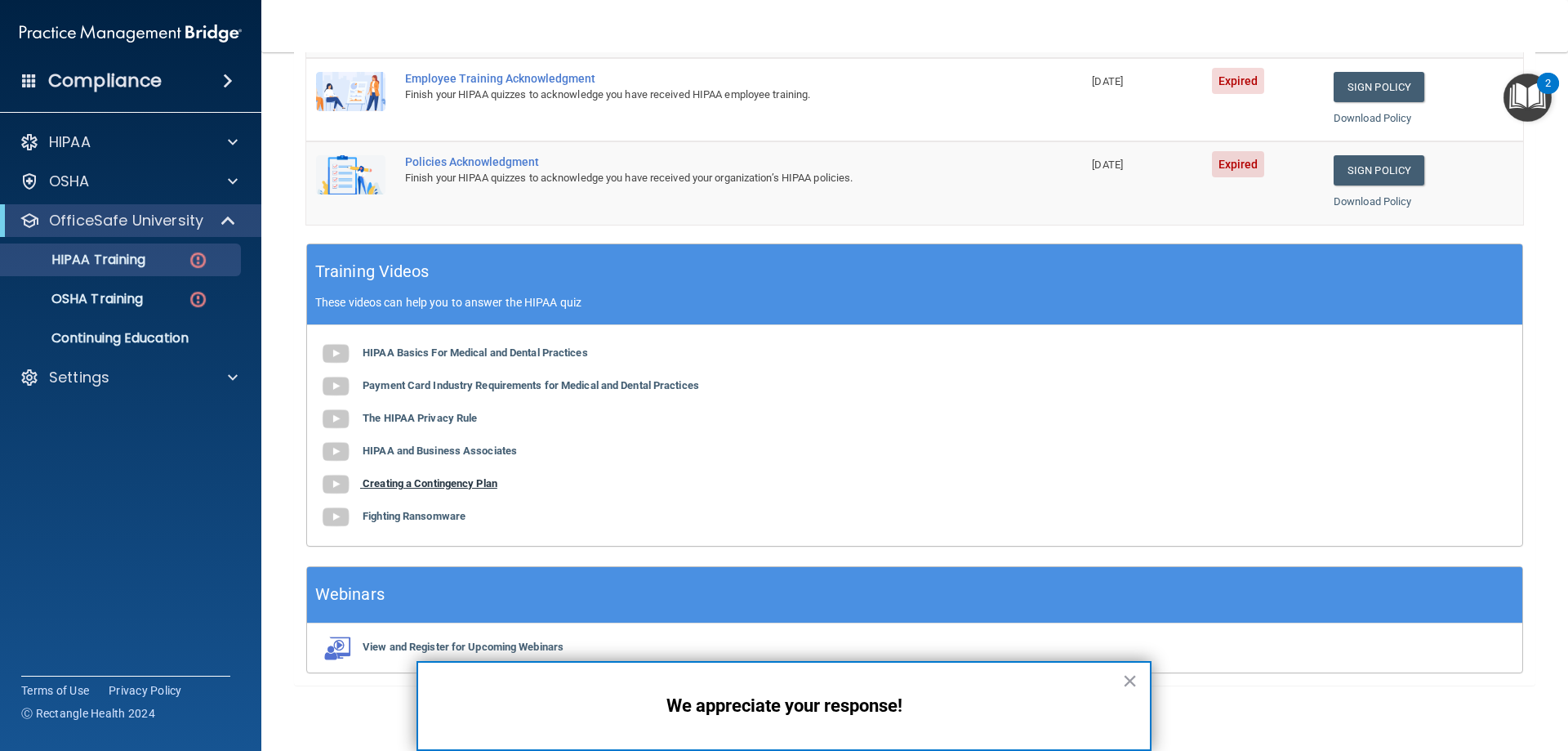
click at [426, 483] on b "Creating a Contingency Plan" at bounding box center [430, 483] width 135 height 13
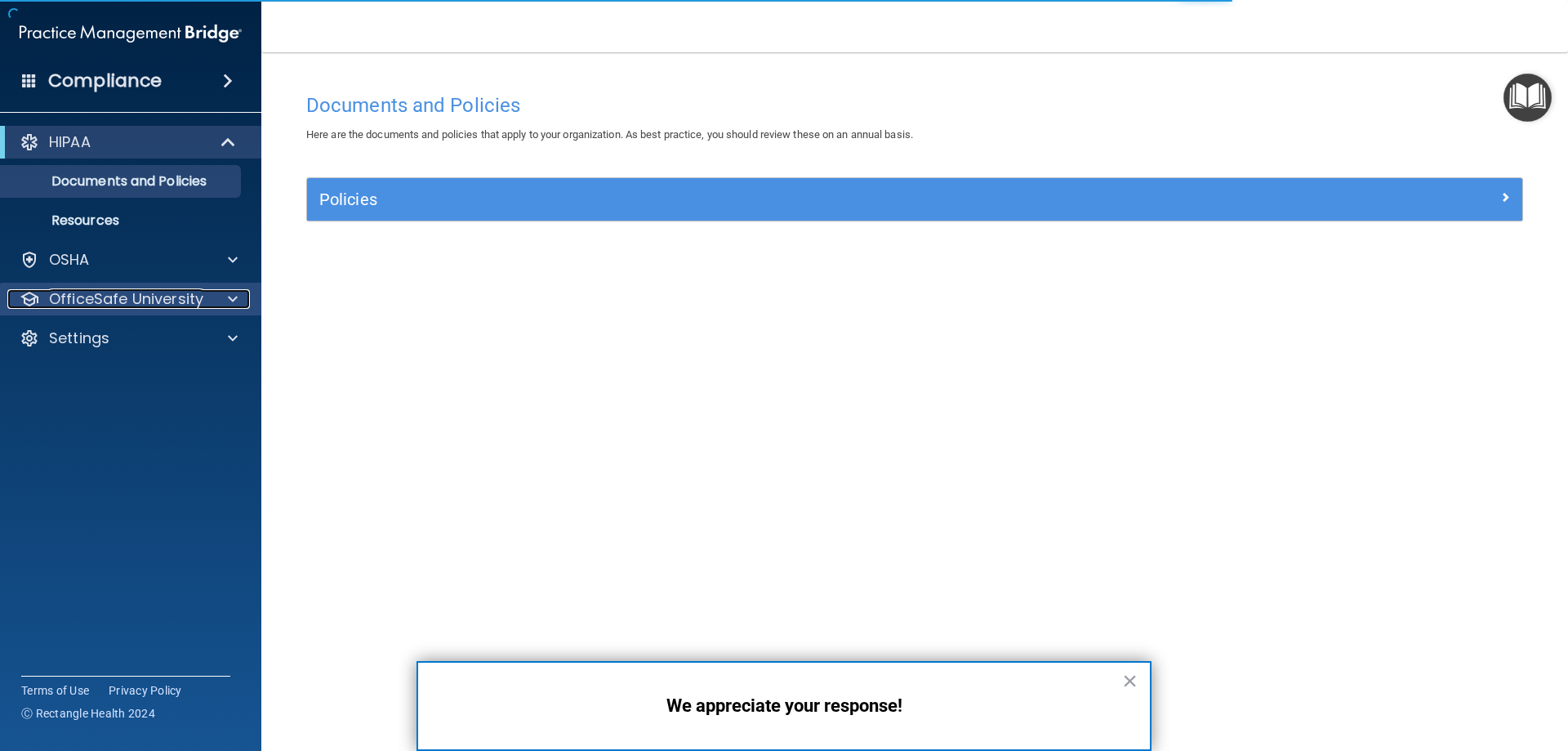
click at [151, 297] on p "OfficeSafe University" at bounding box center [126, 299] width 154 height 19
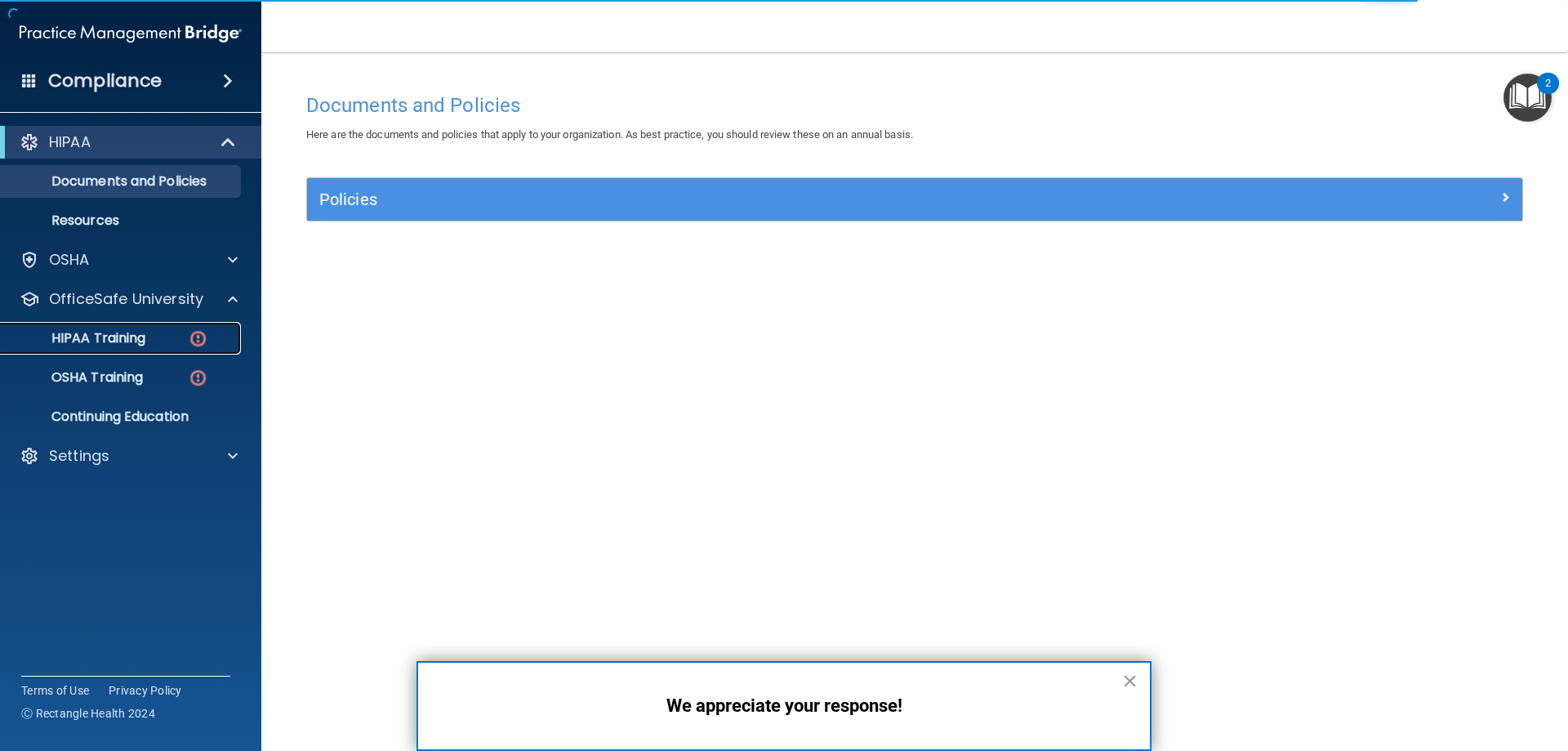
click at [142, 333] on p "HIPAA Training" at bounding box center [78, 337] width 135 height 16
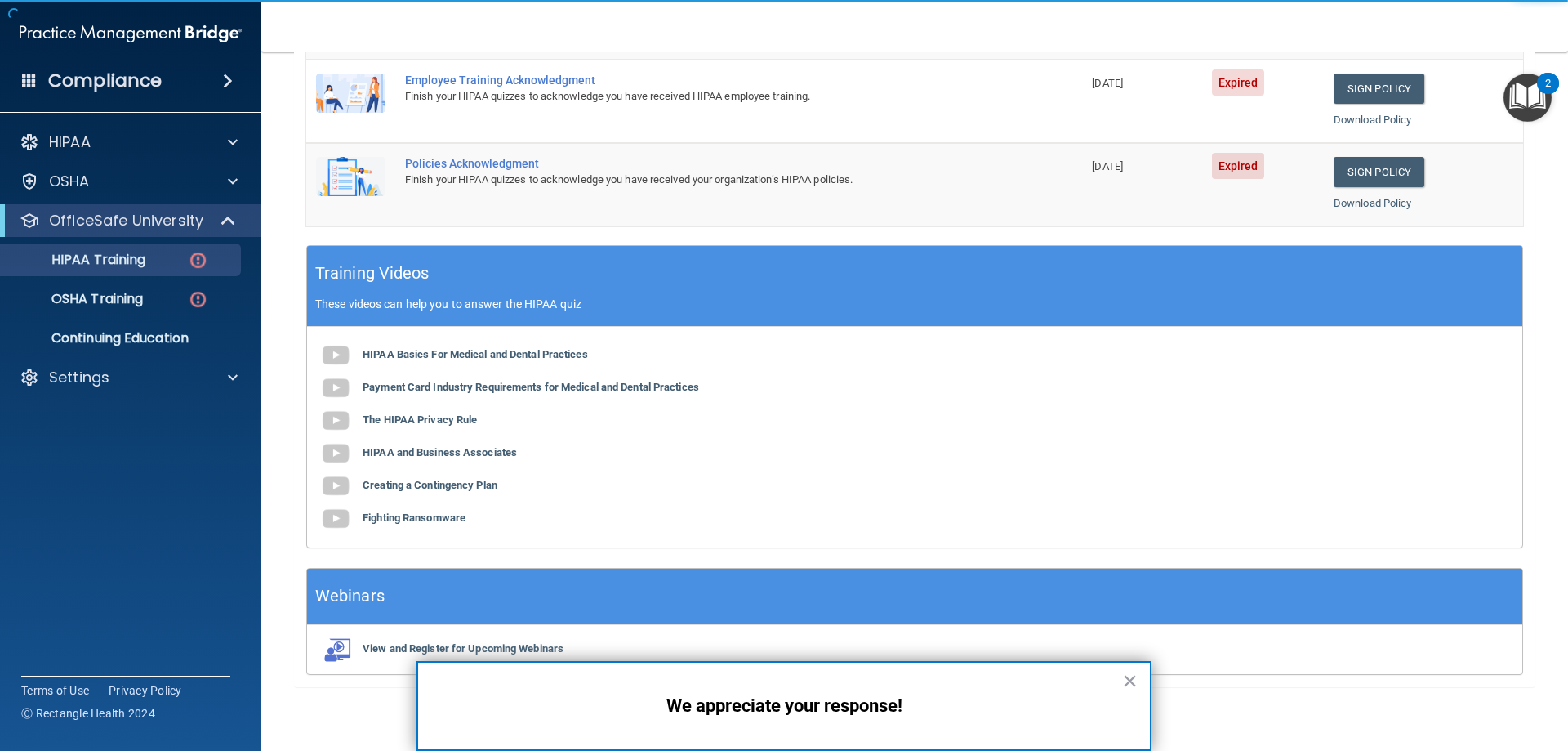
scroll to position [479, 0]
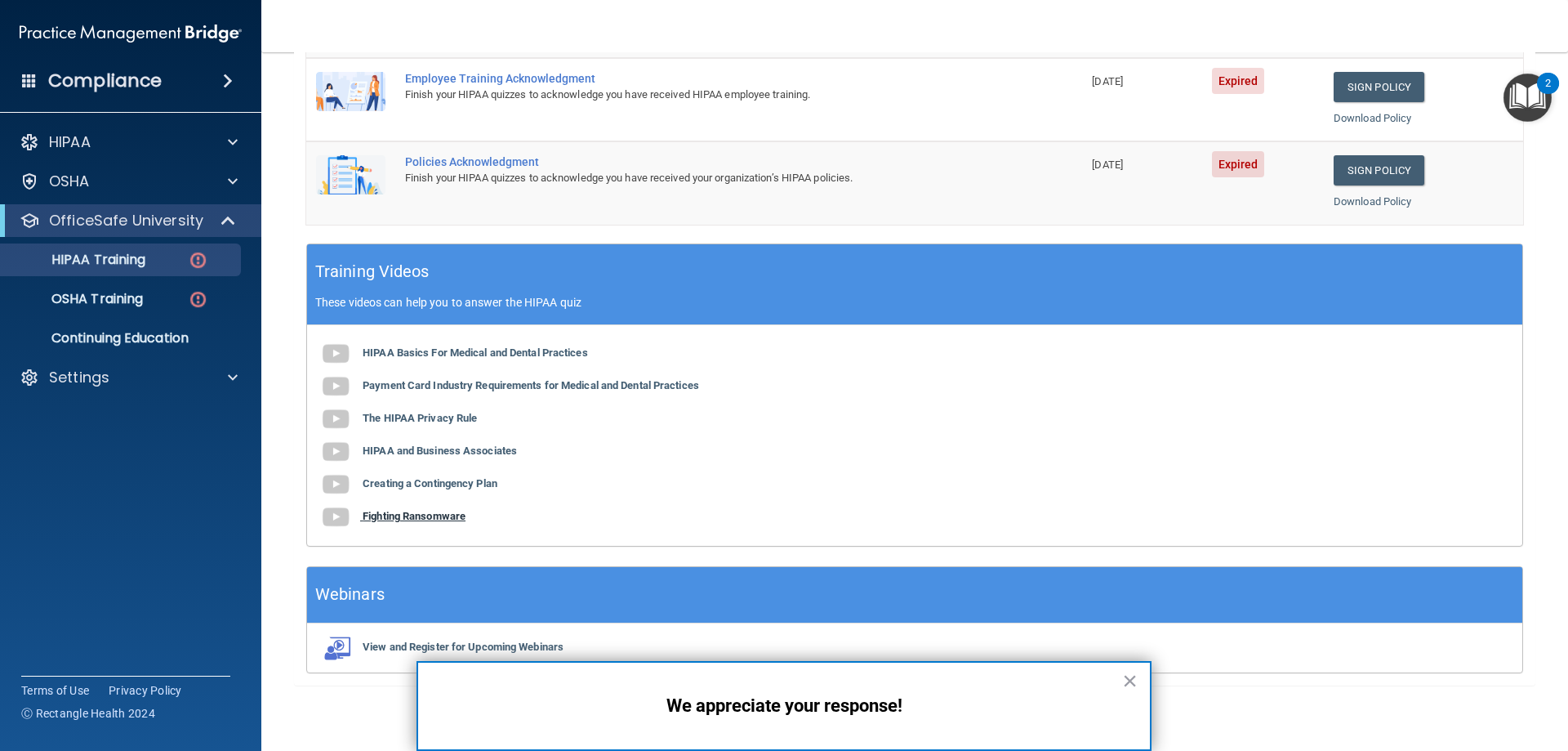
click at [439, 511] on b "Fighting Ransomware" at bounding box center [413, 516] width 103 height 13
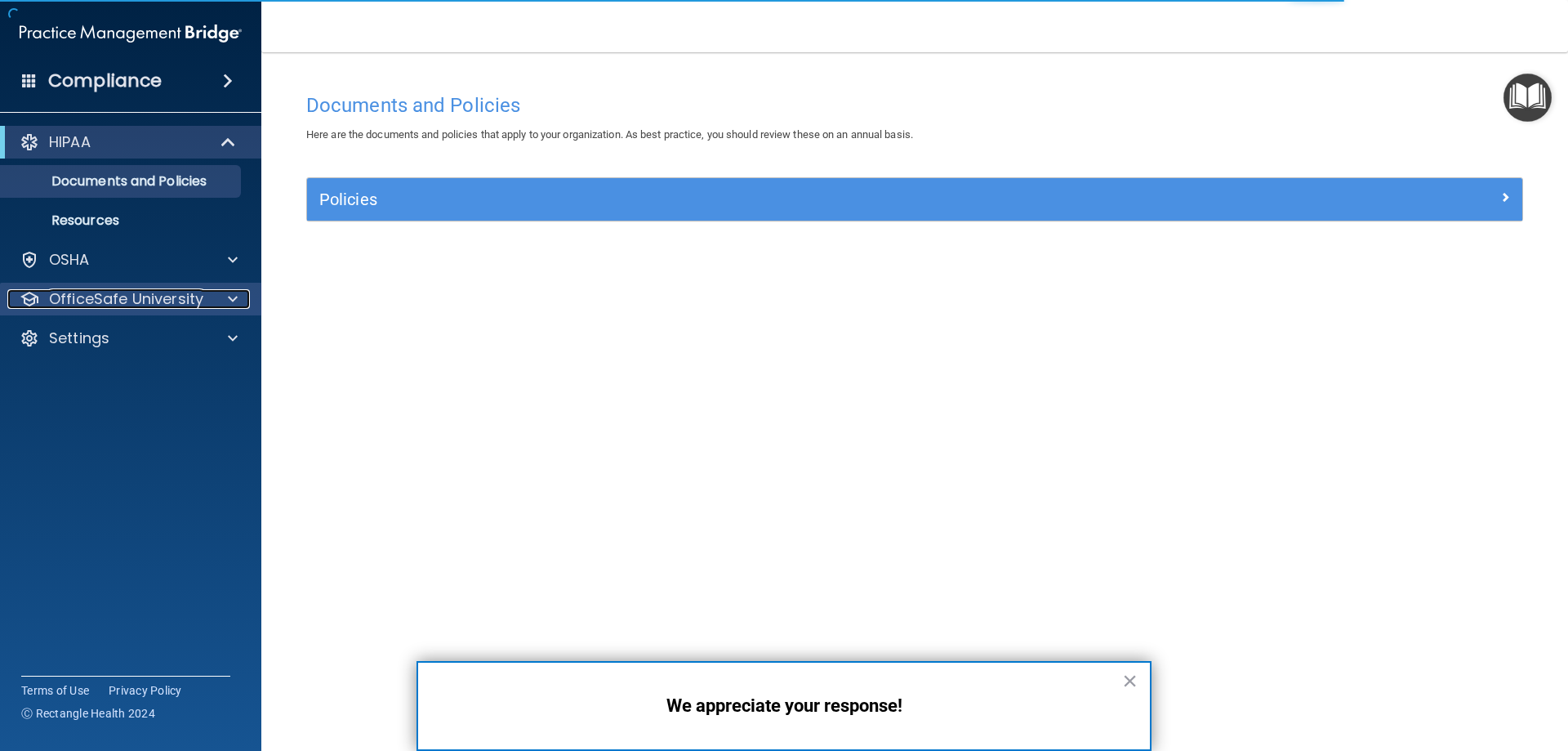
click at [180, 293] on p "OfficeSafe University" at bounding box center [126, 299] width 154 height 19
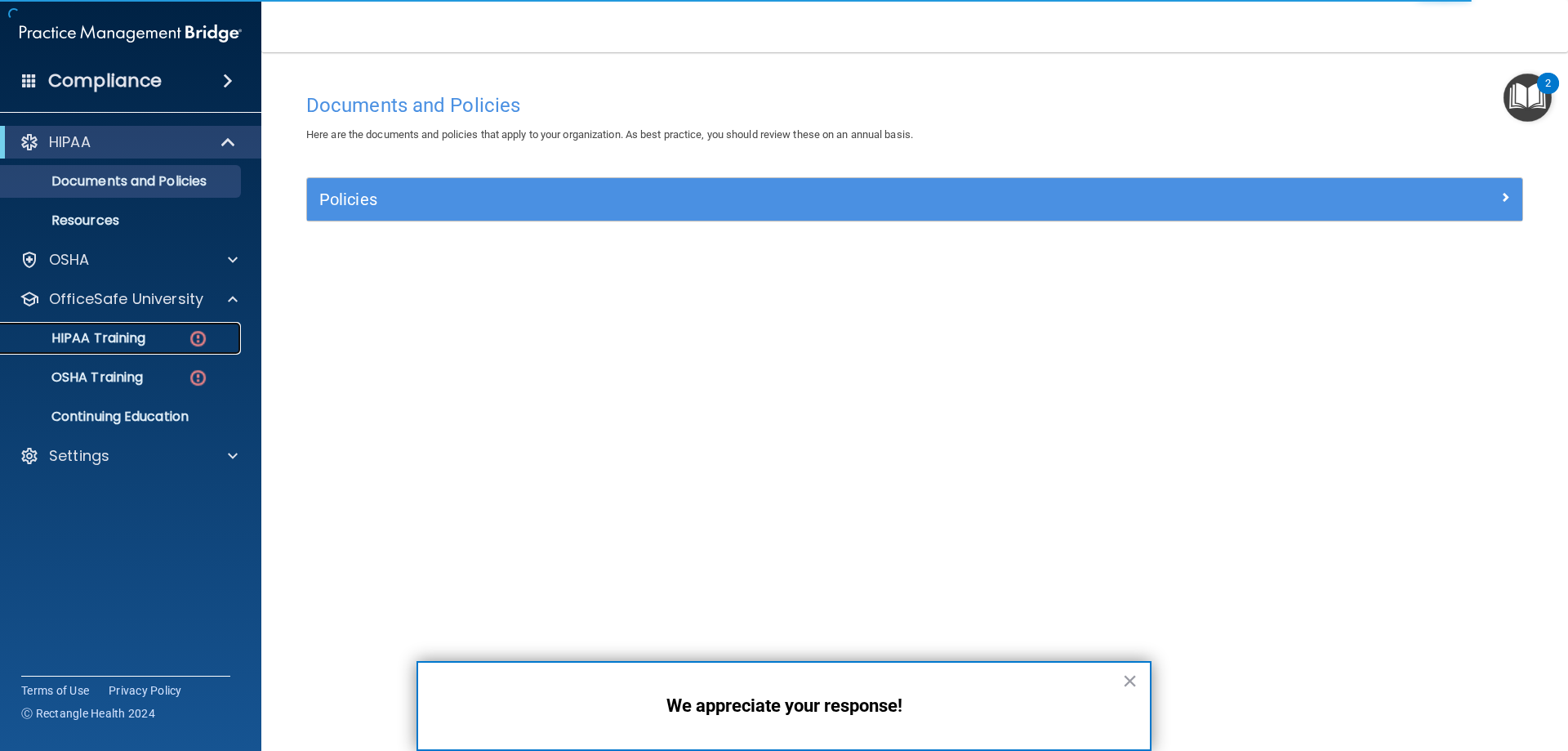
click at [155, 335] on div "HIPAA Training" at bounding box center [121, 337] width 223 height 16
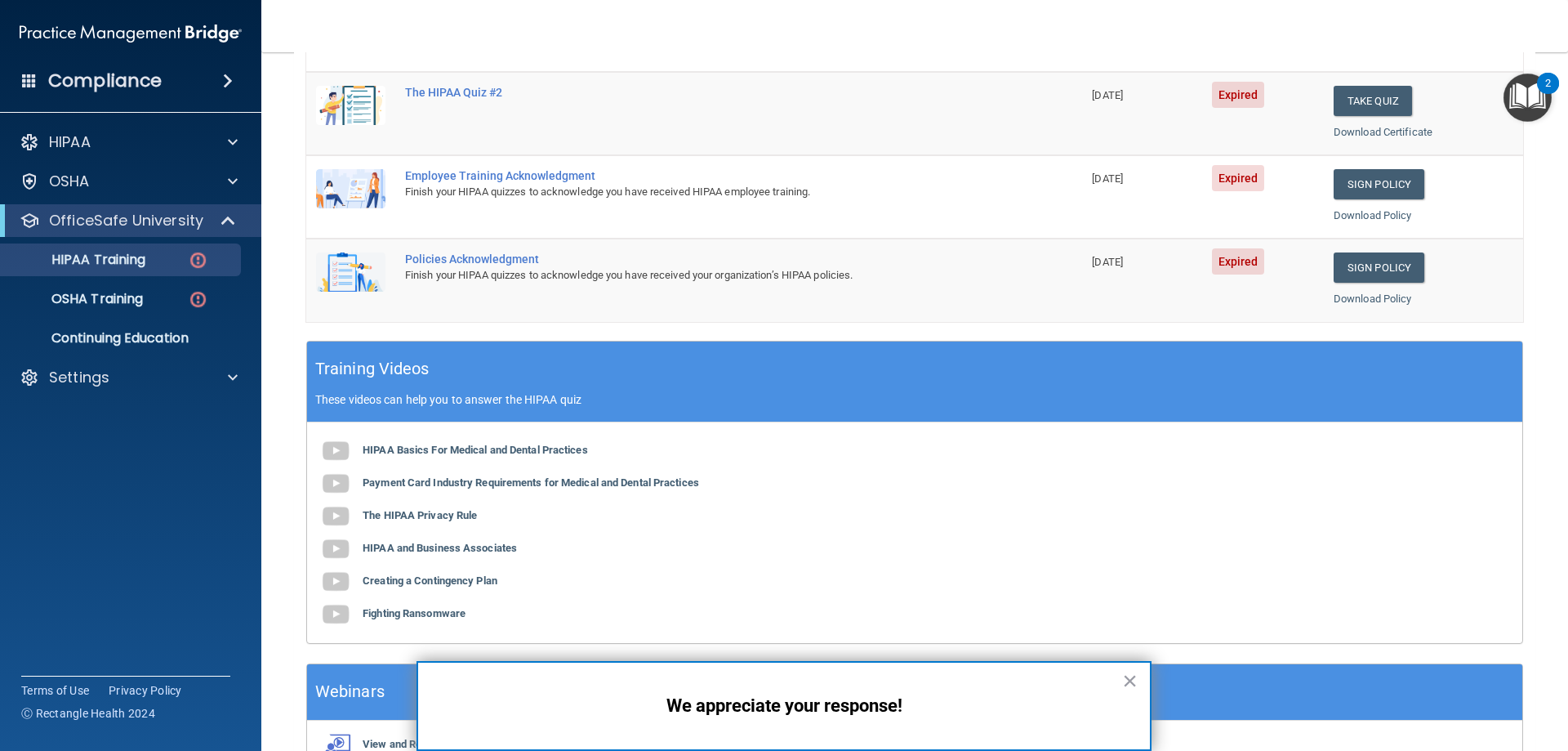
scroll to position [479, 0]
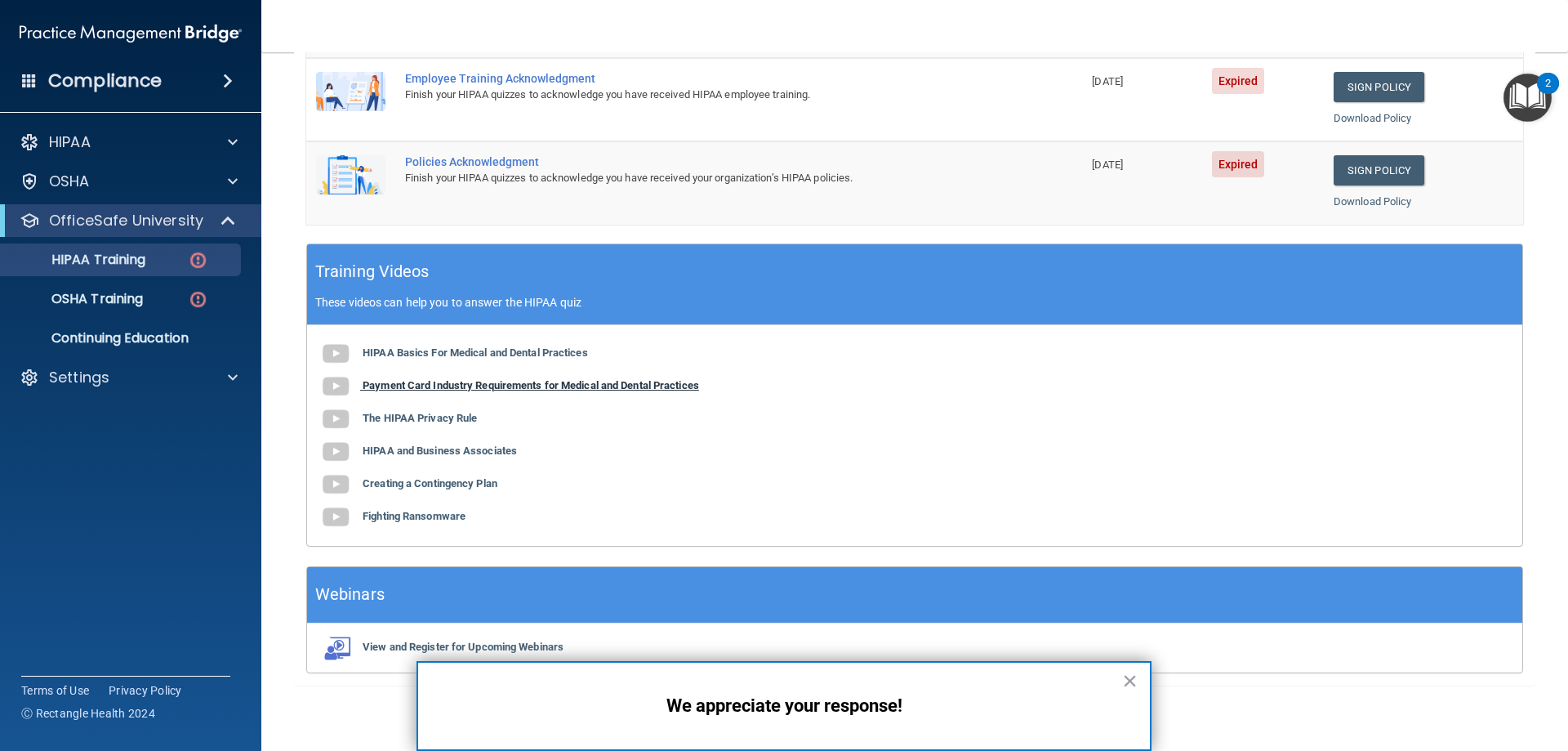
click at [454, 384] on b "Payment Card Industry Requirements for Medical and Dental Practices" at bounding box center [530, 385] width 336 height 13
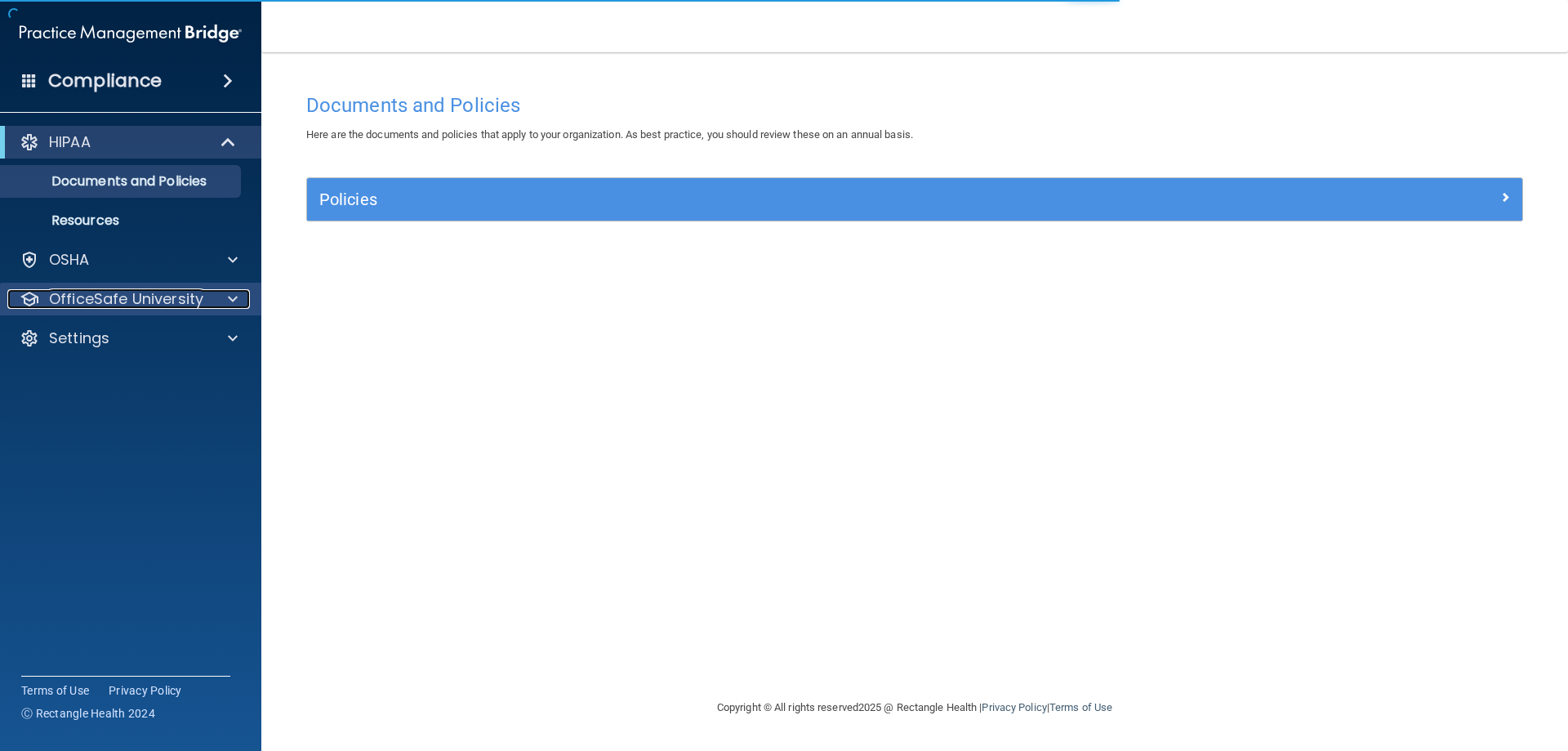
click at [162, 295] on p "OfficeSafe University" at bounding box center [126, 299] width 154 height 19
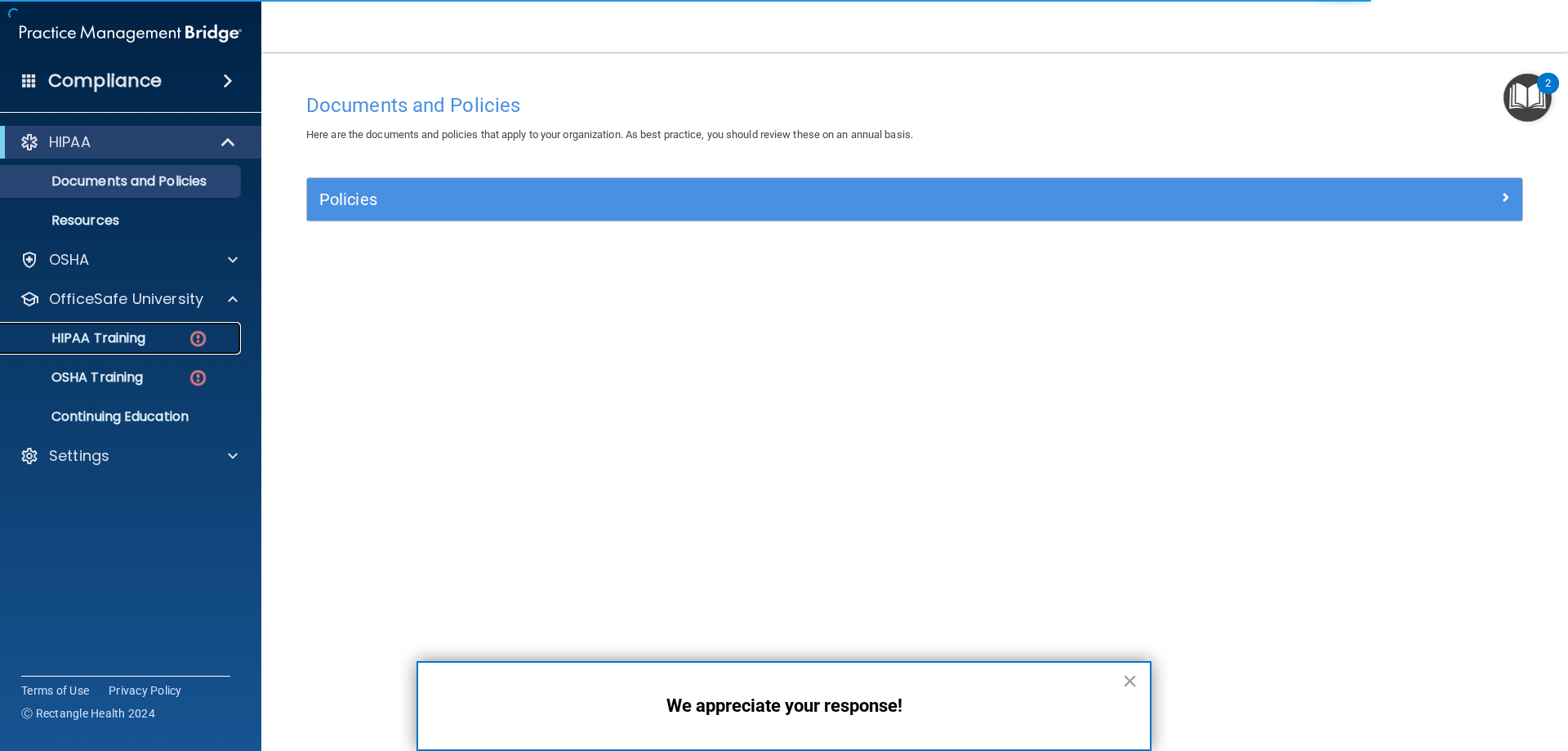
click at [131, 330] on p "HIPAA Training" at bounding box center [78, 337] width 135 height 16
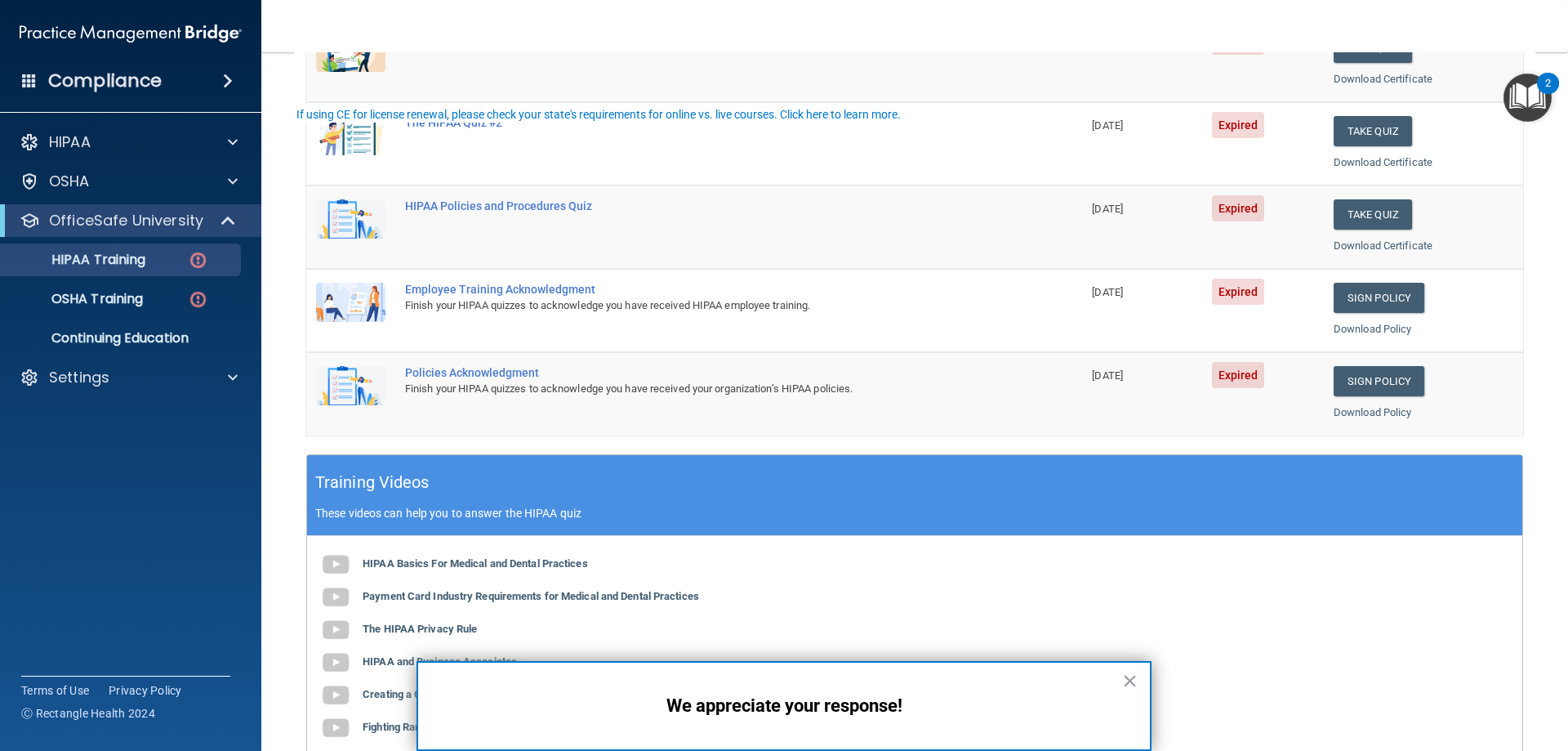
scroll to position [327, 0]
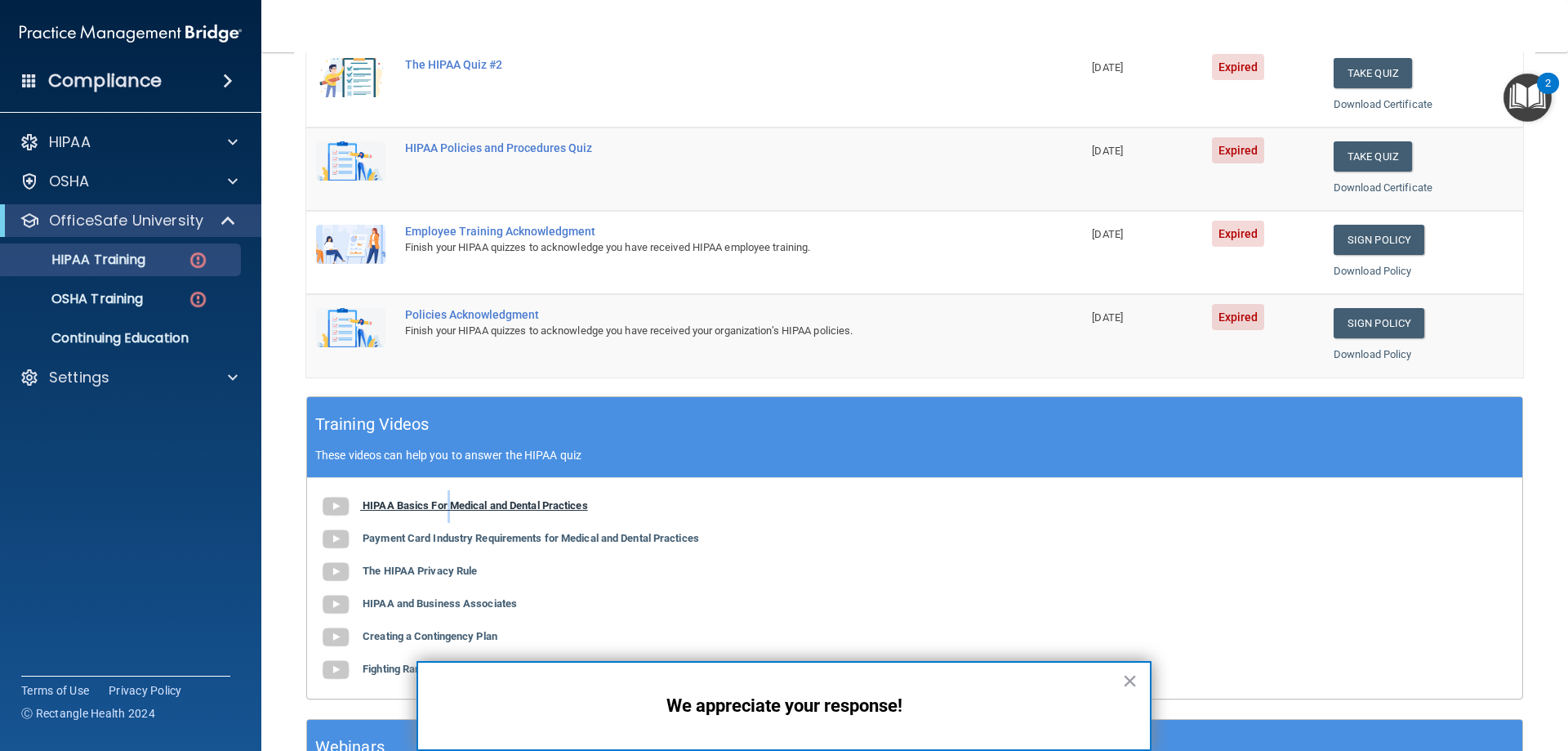
click at [449, 501] on b "HIPAA Basics For Medical and Dental Practices" at bounding box center [475, 505] width 226 height 13
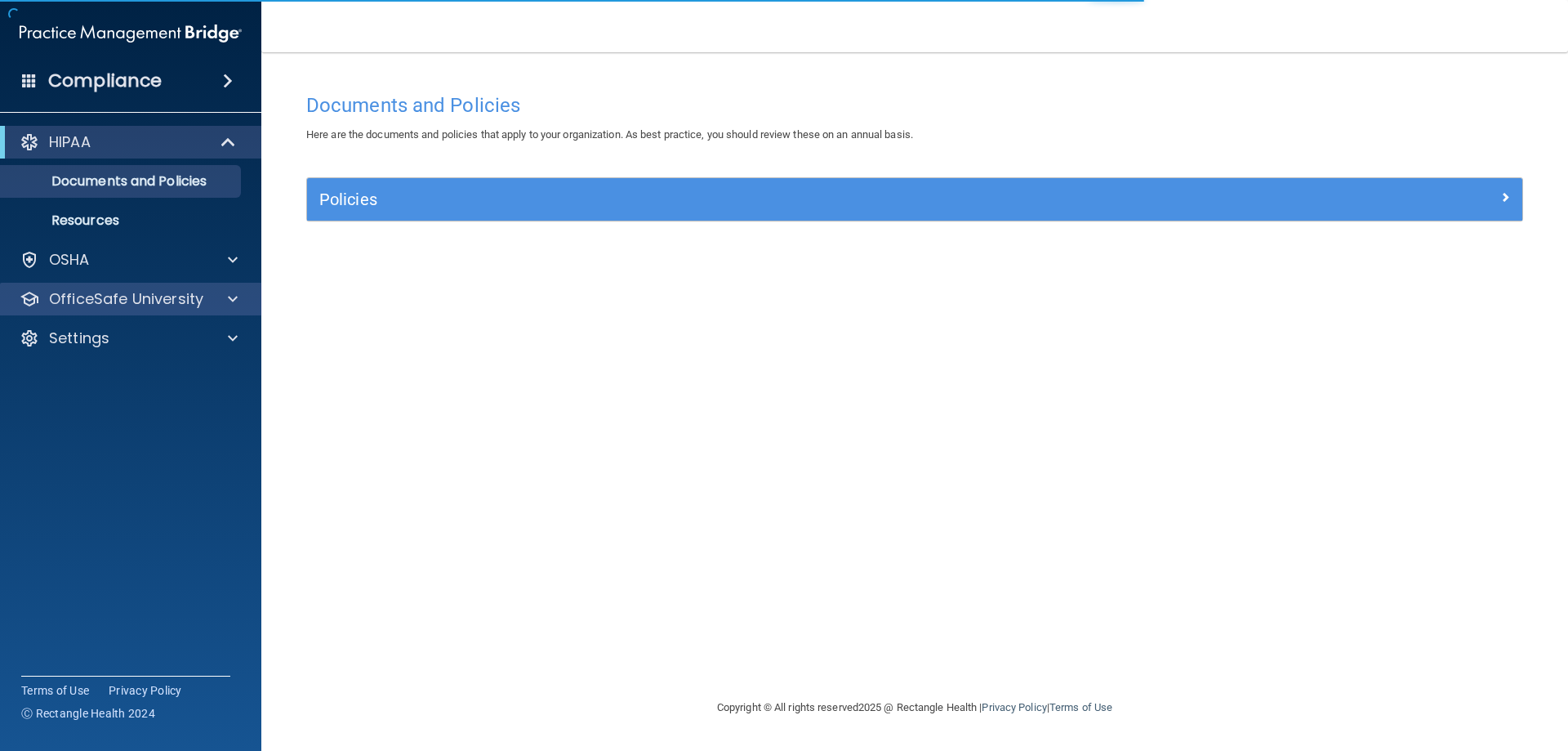
click at [103, 291] on p "OfficeSafe University" at bounding box center [126, 299] width 154 height 19
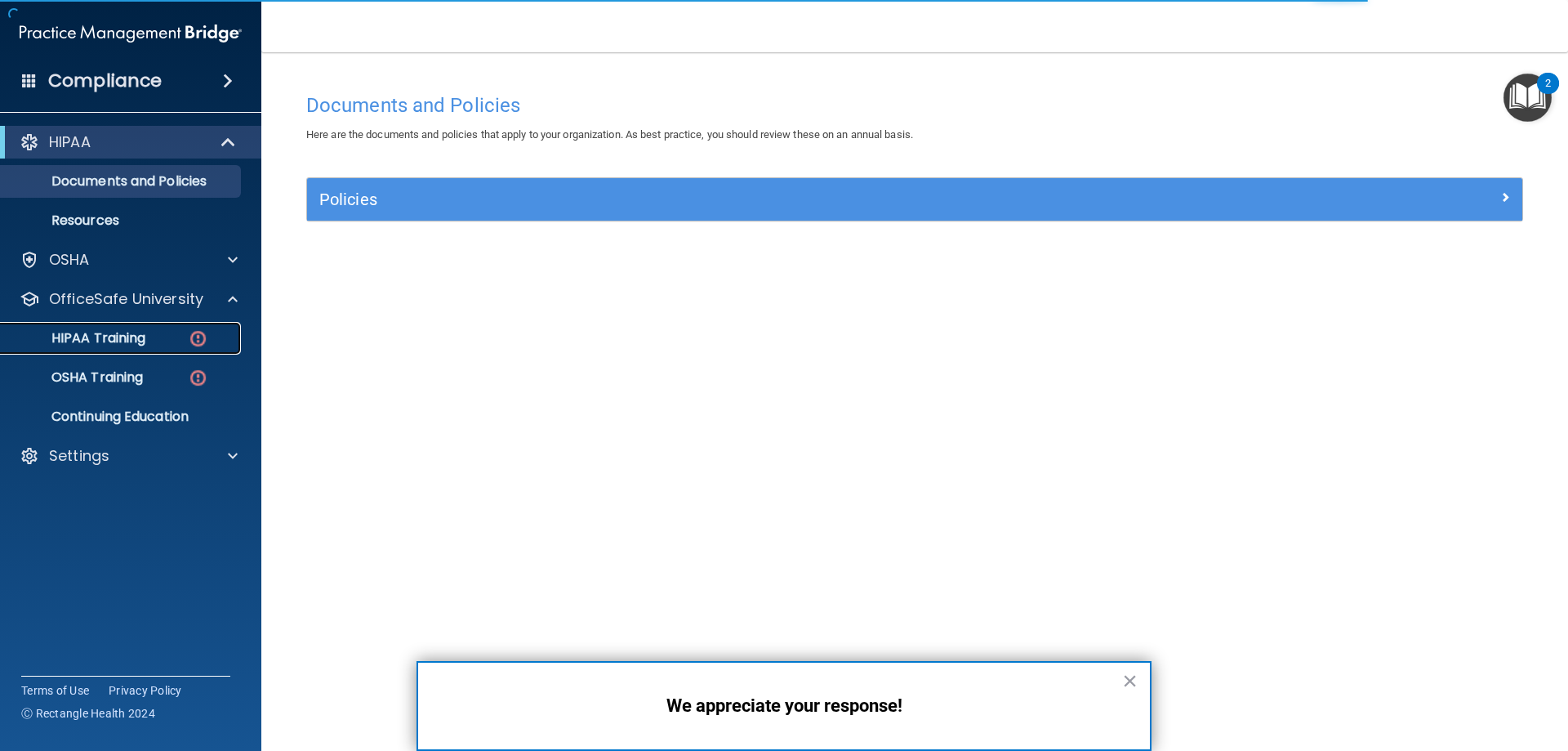
click at [99, 333] on p "HIPAA Training" at bounding box center [78, 337] width 135 height 16
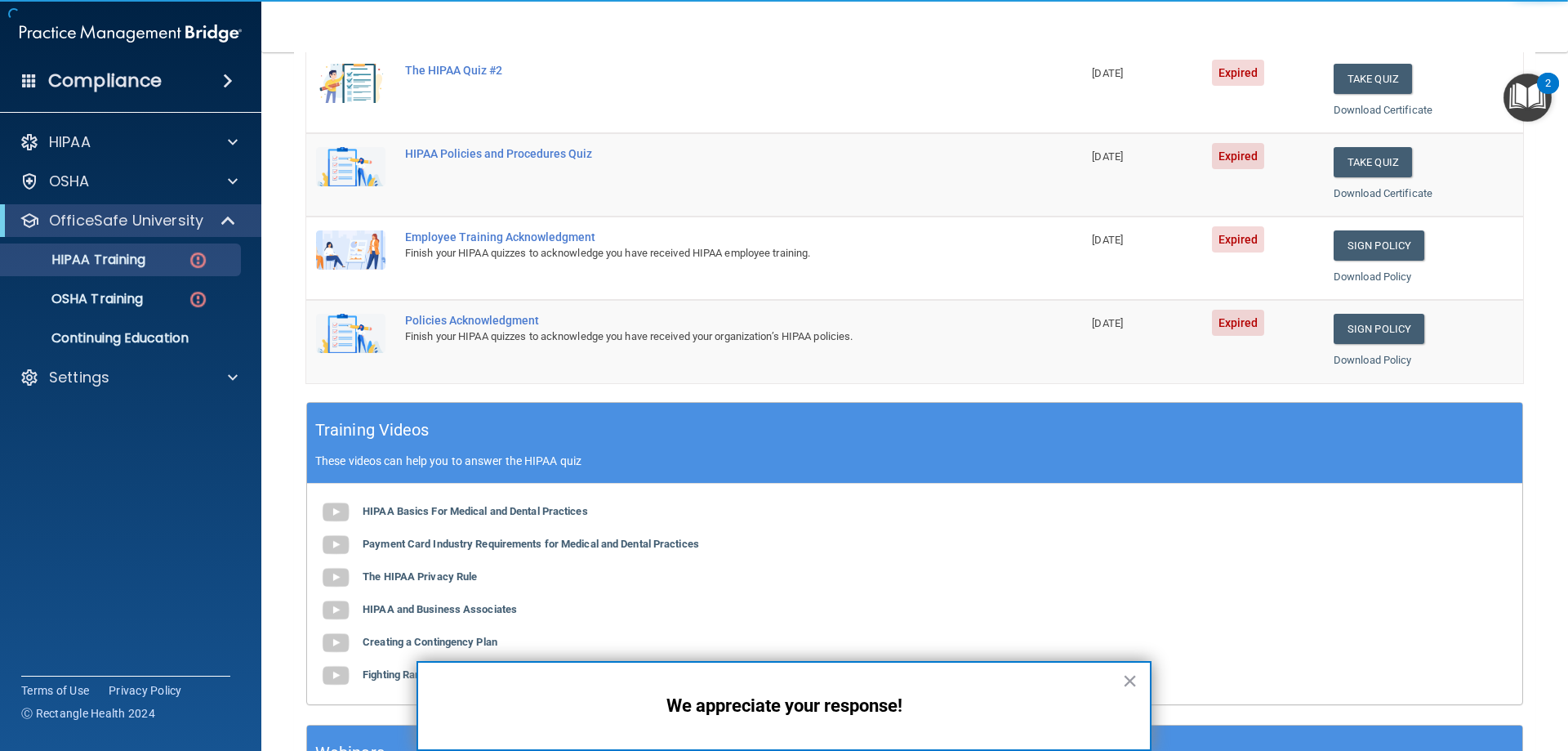
scroll to position [327, 0]
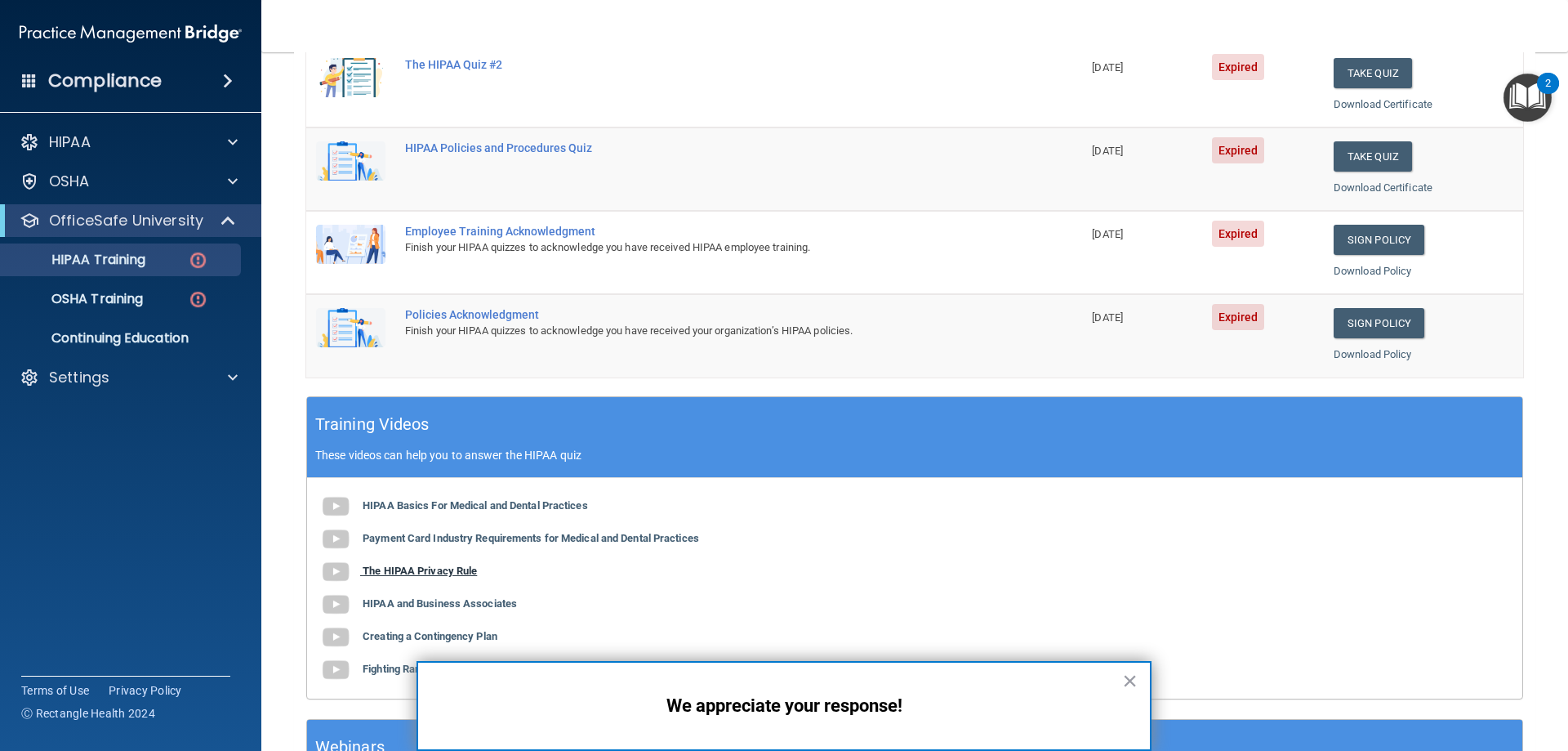
click at [420, 568] on b "The HIPAA Privacy Rule" at bounding box center [419, 570] width 115 height 13
